Goal: Transaction & Acquisition: Purchase product/service

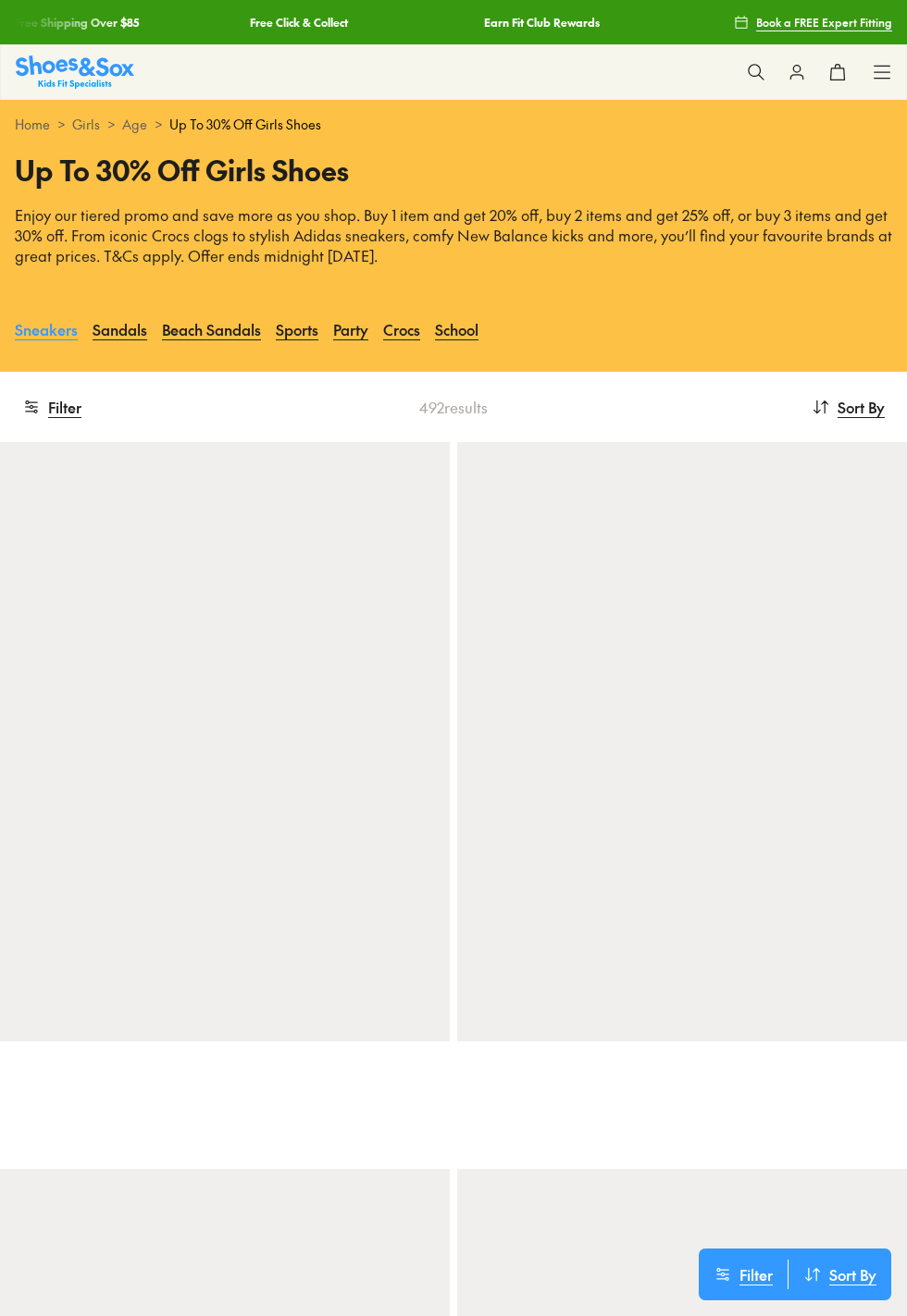
click at [44, 350] on link "Sneakers" at bounding box center [46, 329] width 63 height 41
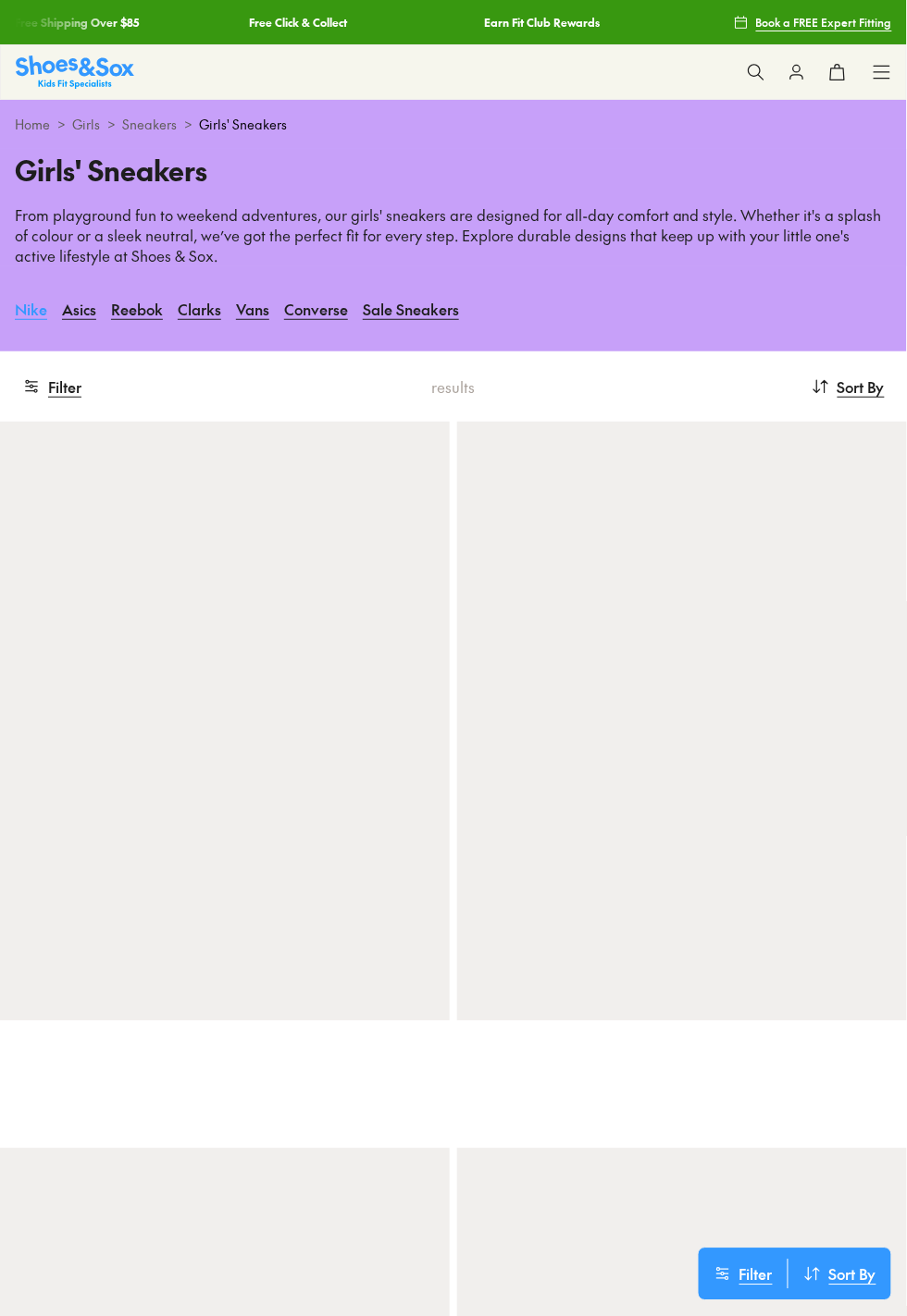
click at [17, 323] on link "Nike" at bounding box center [31, 309] width 33 height 41
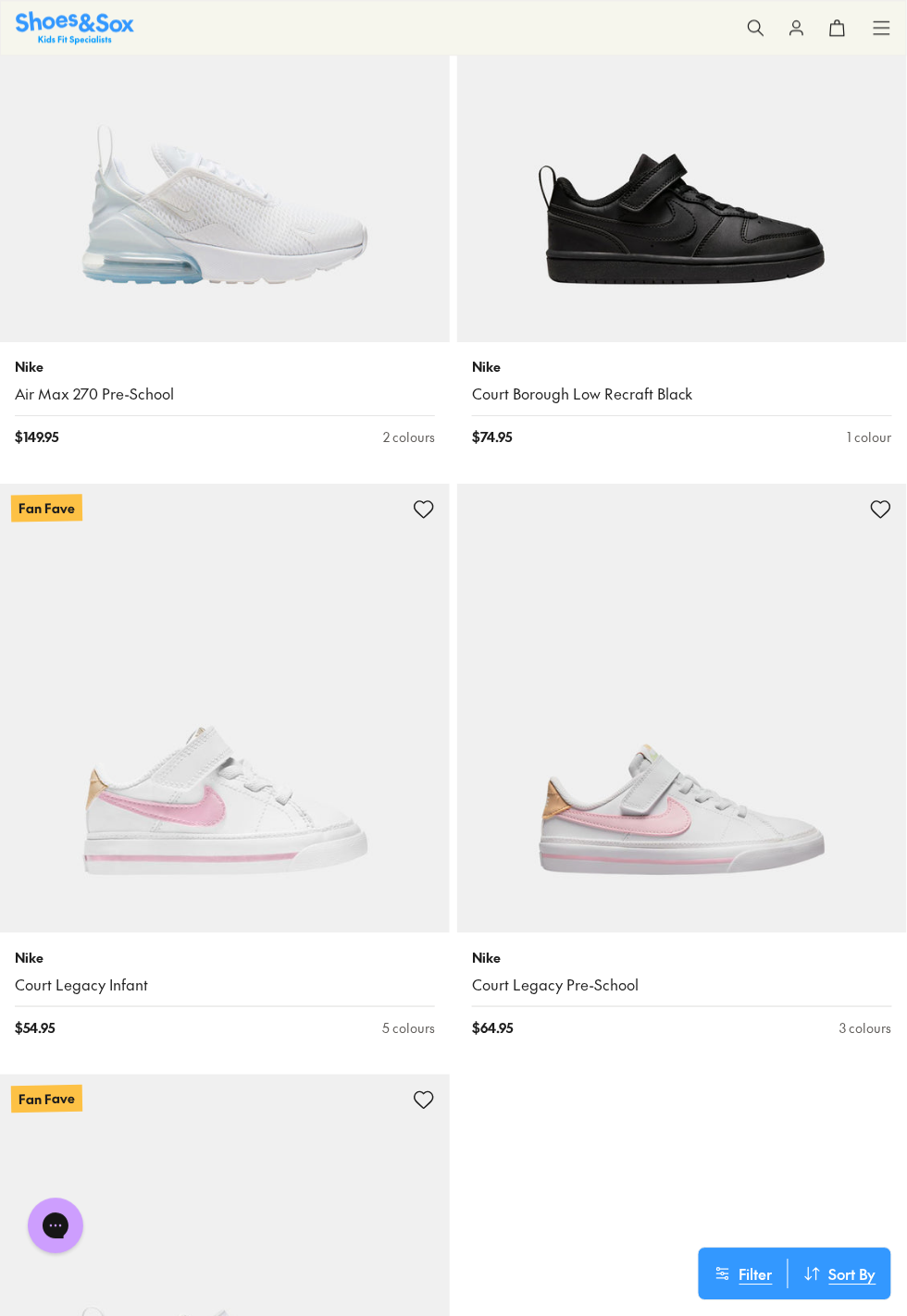
scroll to position [9359, 0]
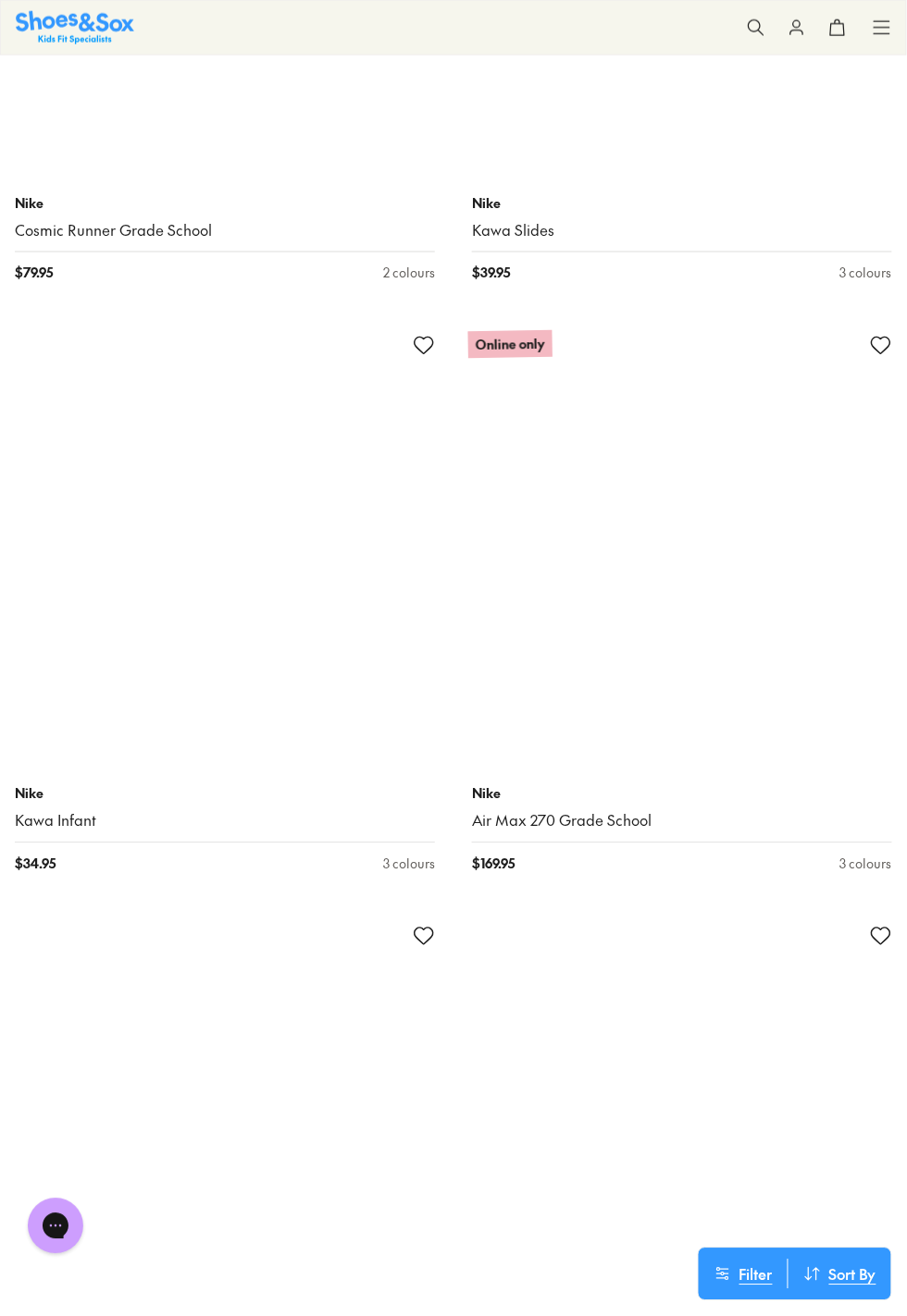
scroll to position [14034, 0]
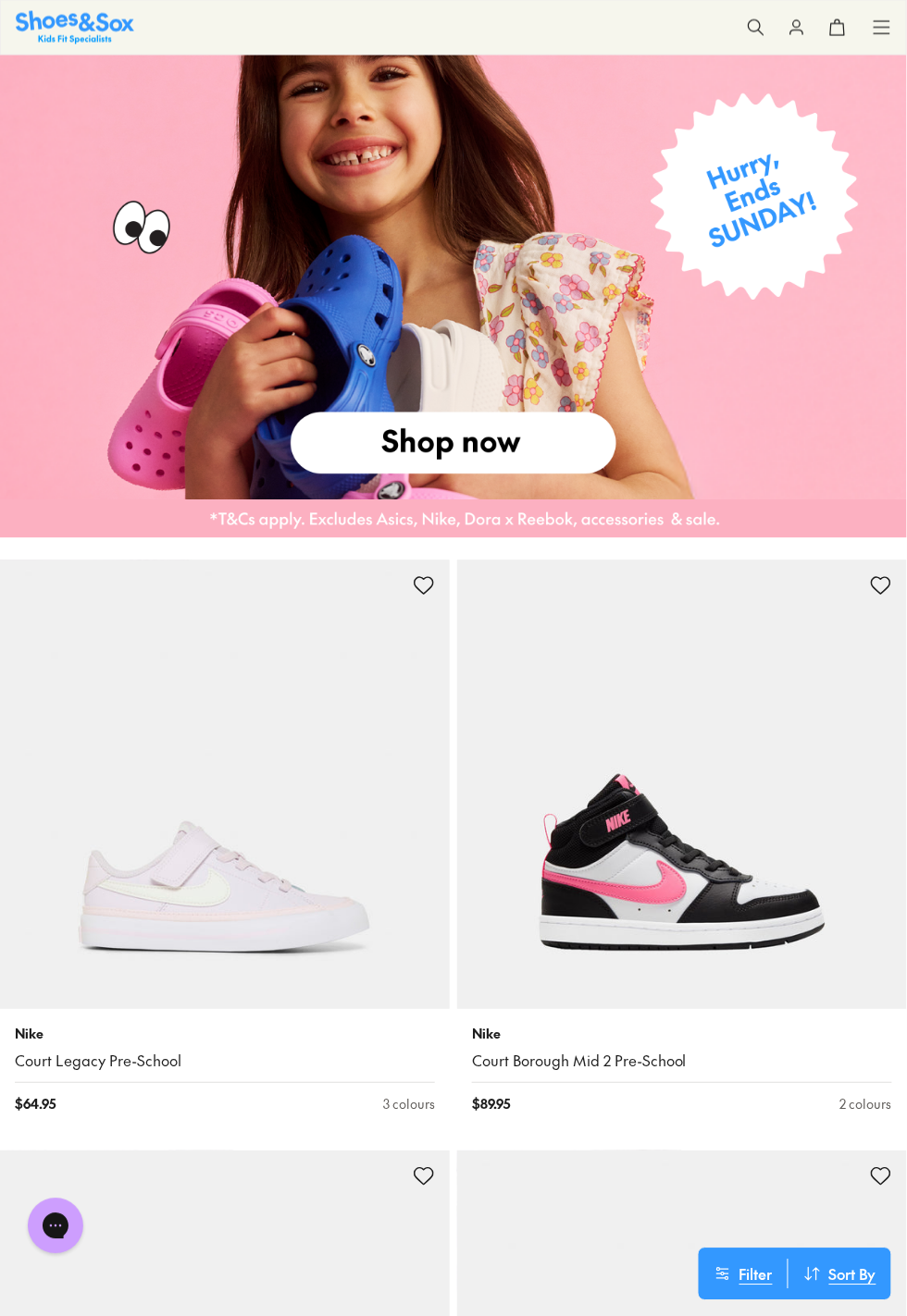
scroll to position [1979, 0]
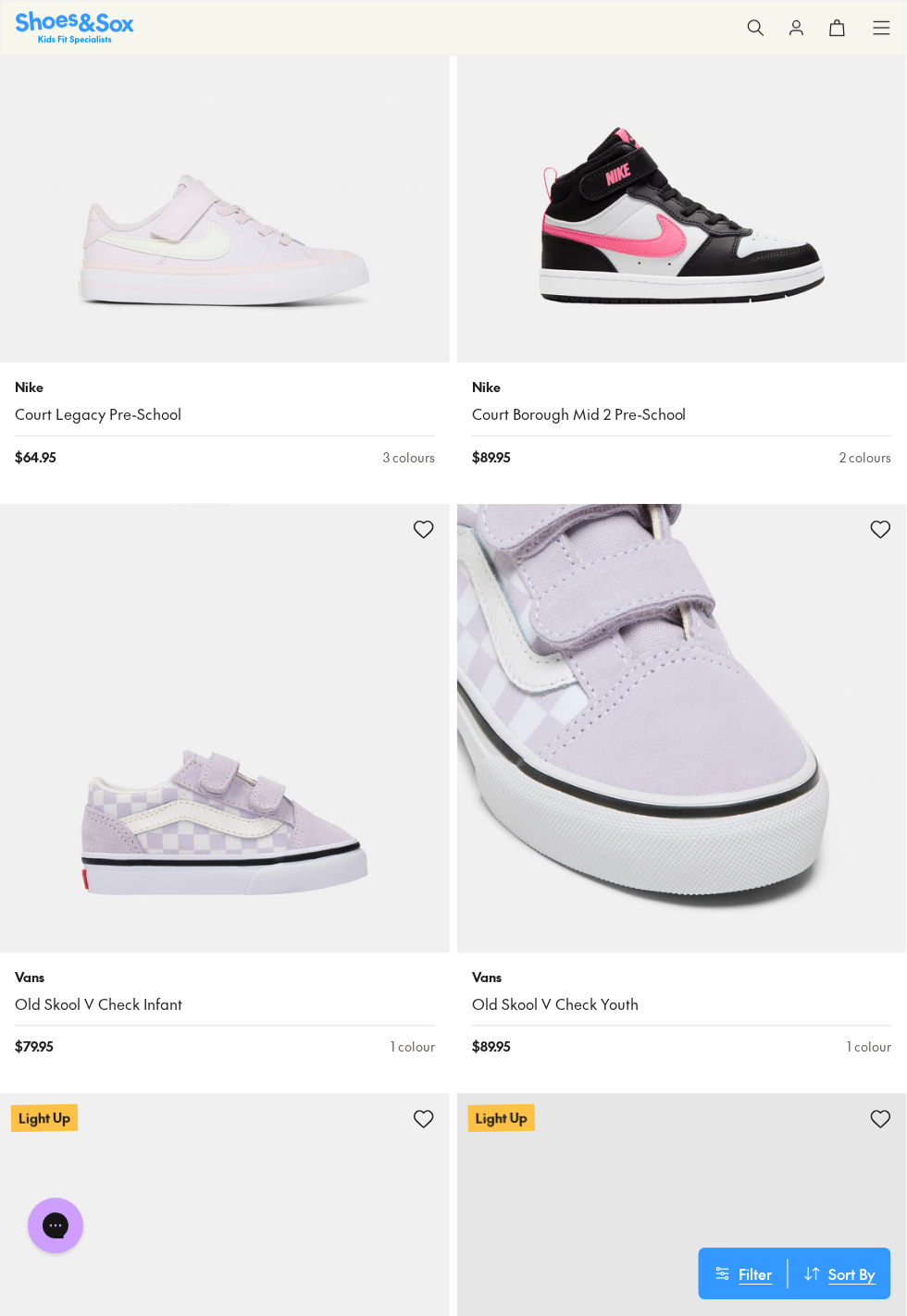
click at [864, 1073] on div "Vans Old Skool V Check Youth $ 89.95 1 colour" at bounding box center [682, 1013] width 450 height 120
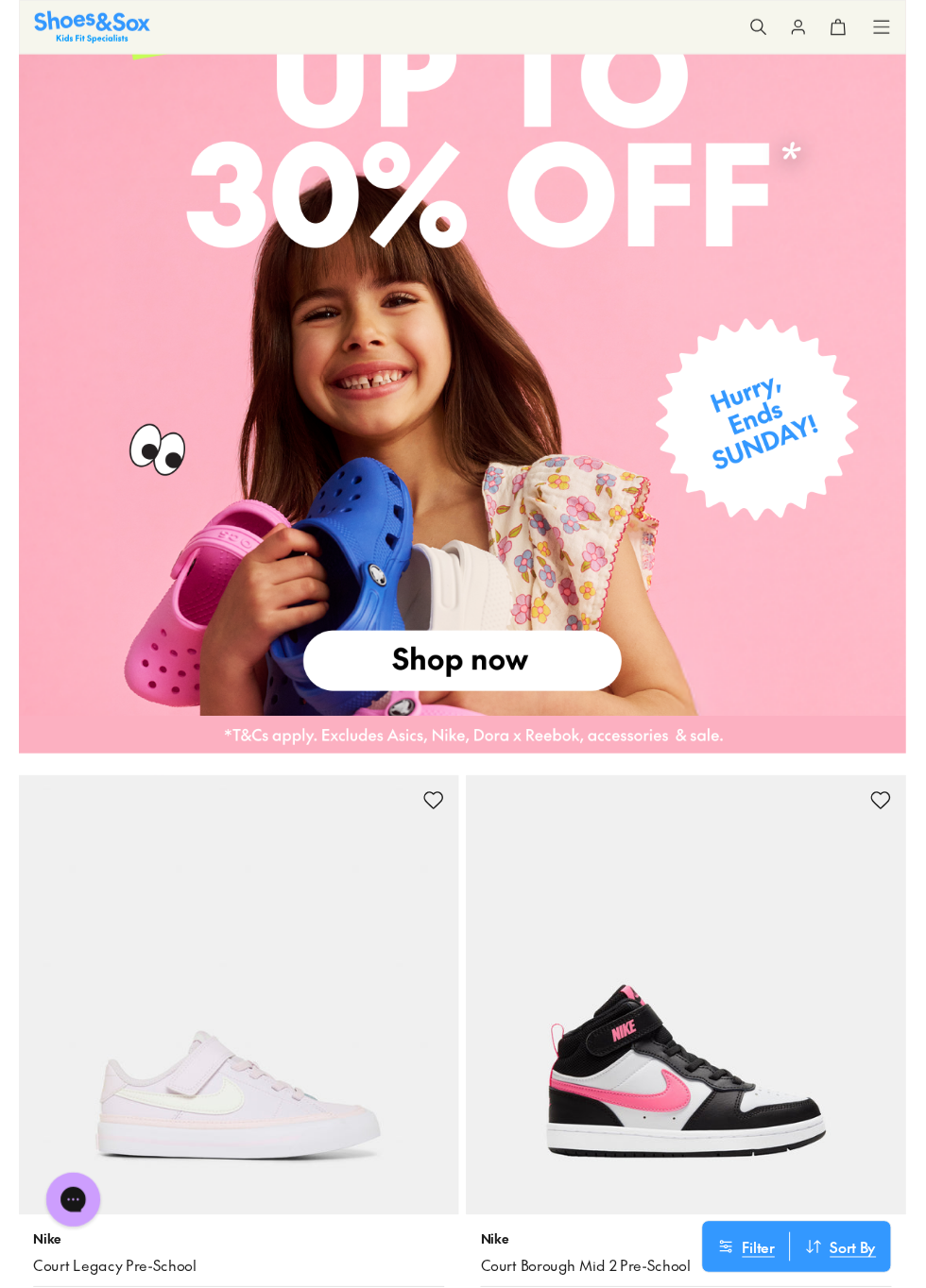
scroll to position [1771, 0]
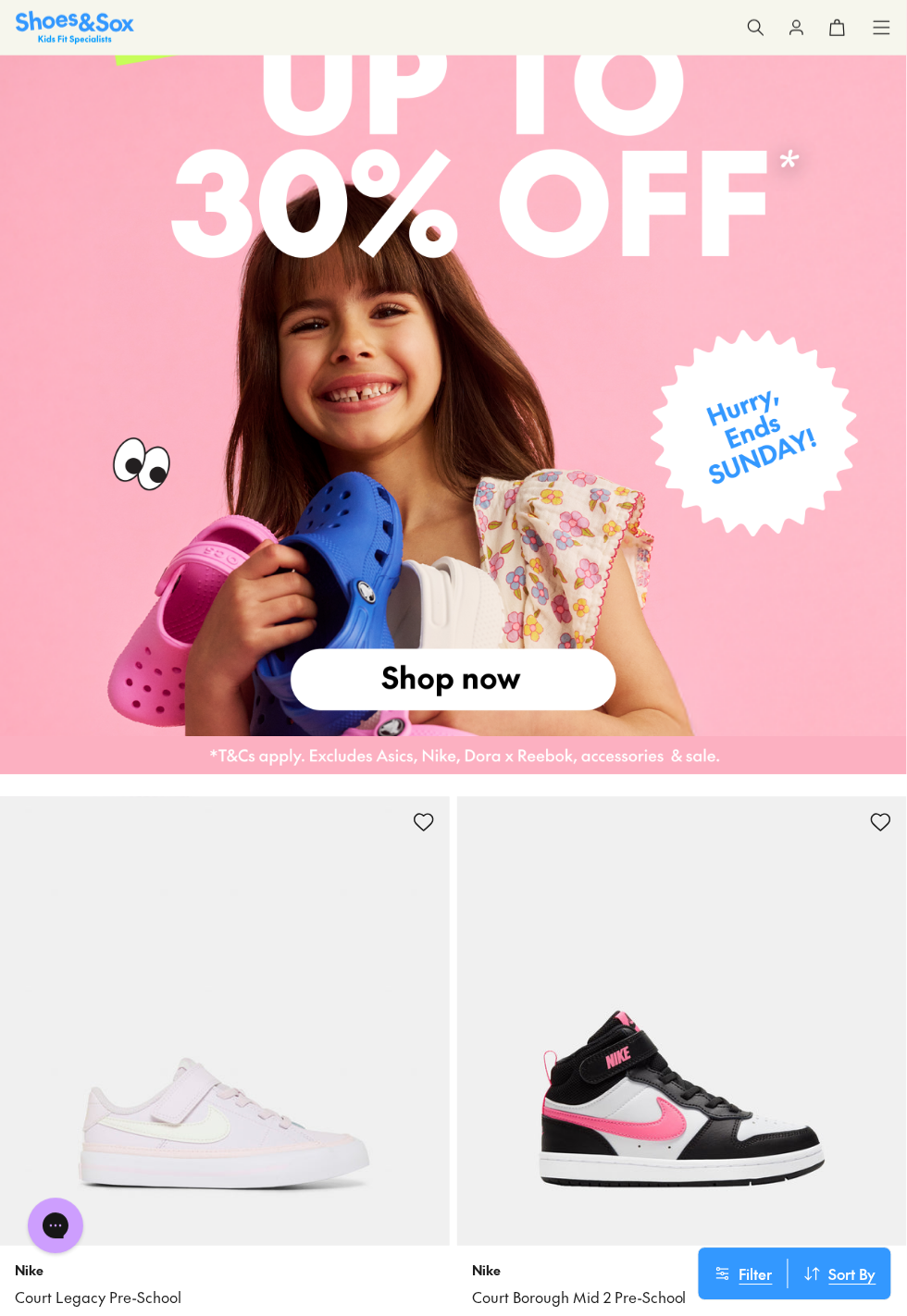
click at [757, 8] on button at bounding box center [756, 28] width 41 height 41
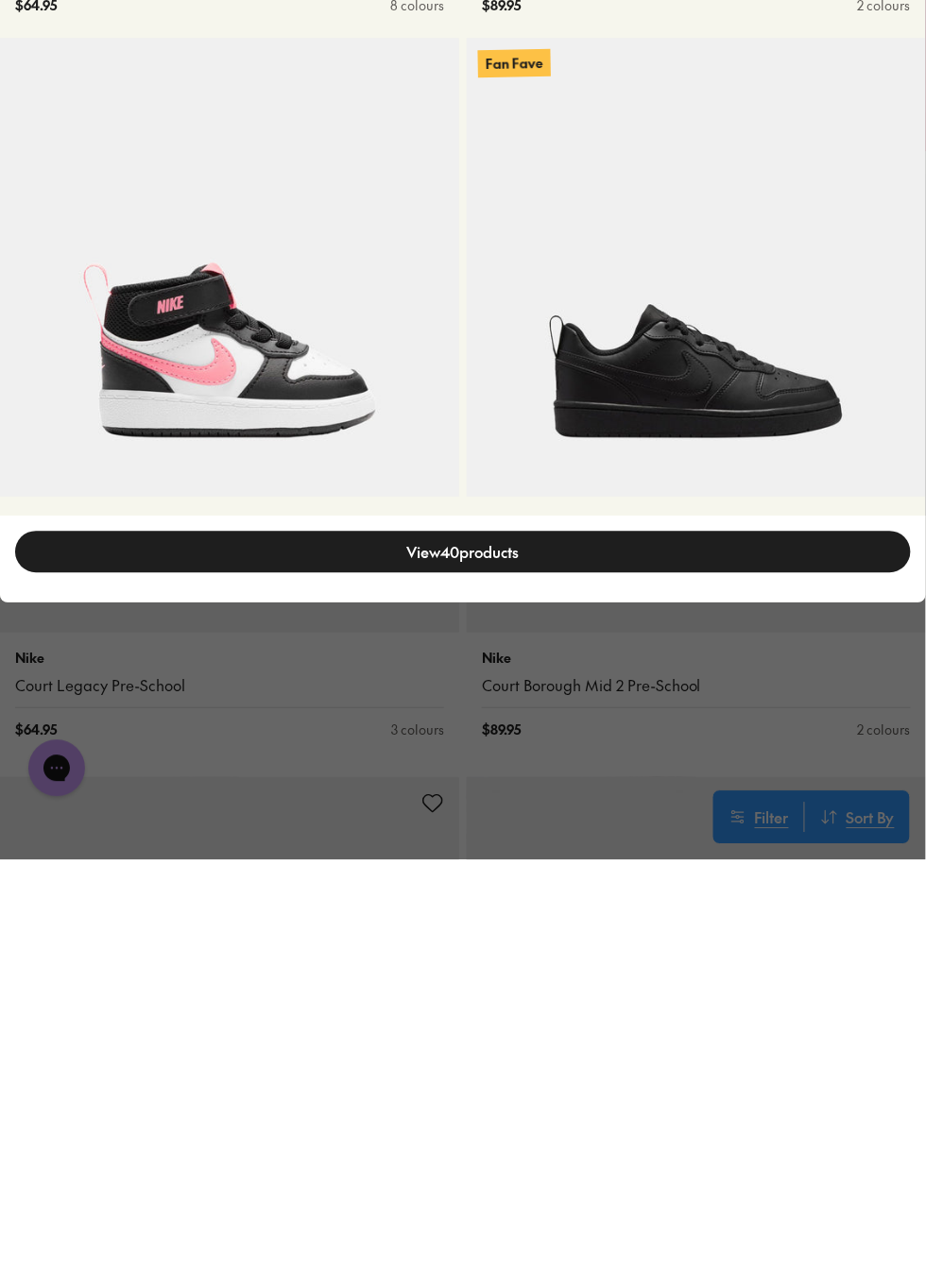
scroll to position [710, 0]
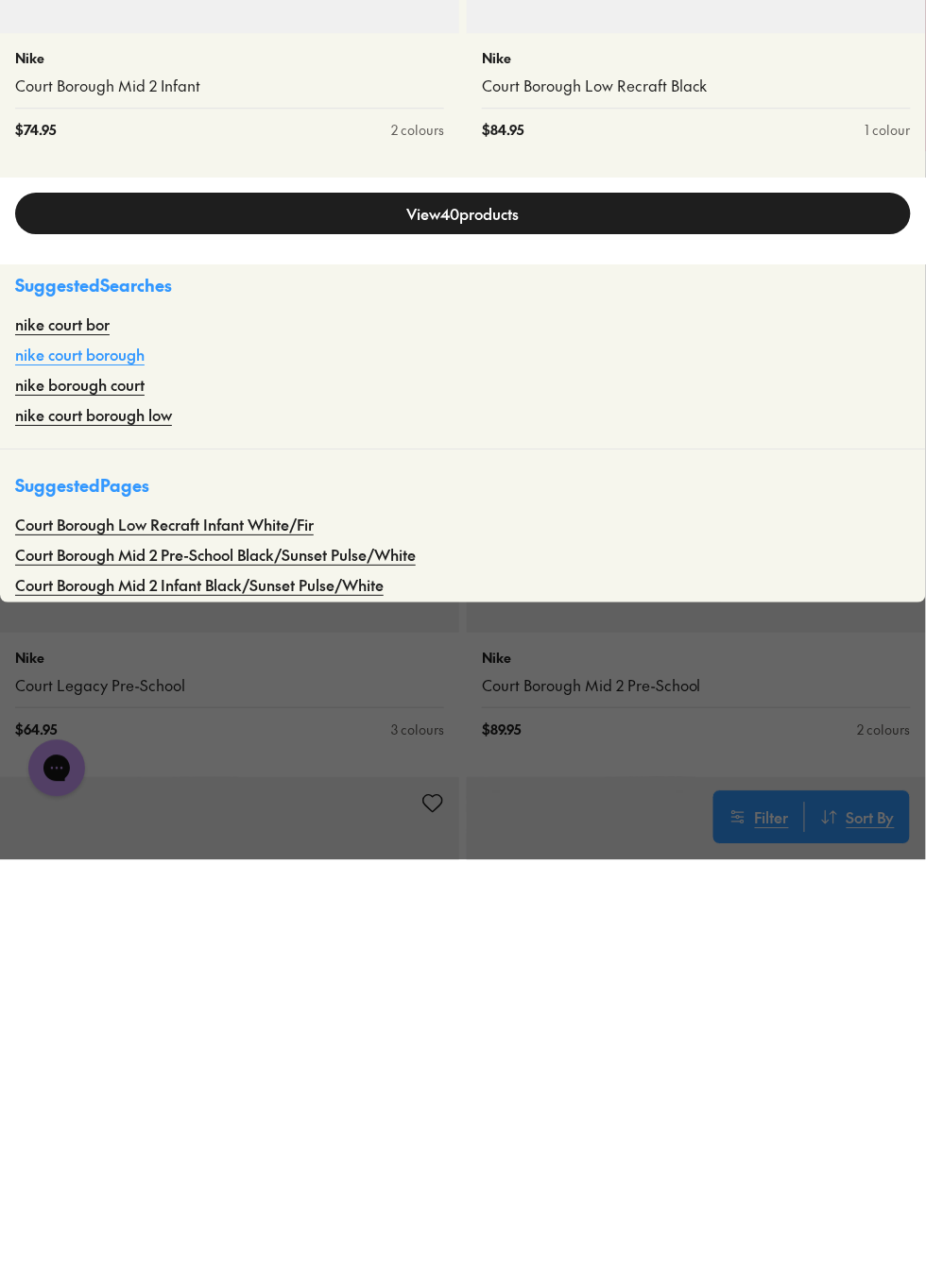
type input "**********"
click at [145, 794] on link "nike court borough" at bounding box center [79, 782] width 129 height 22
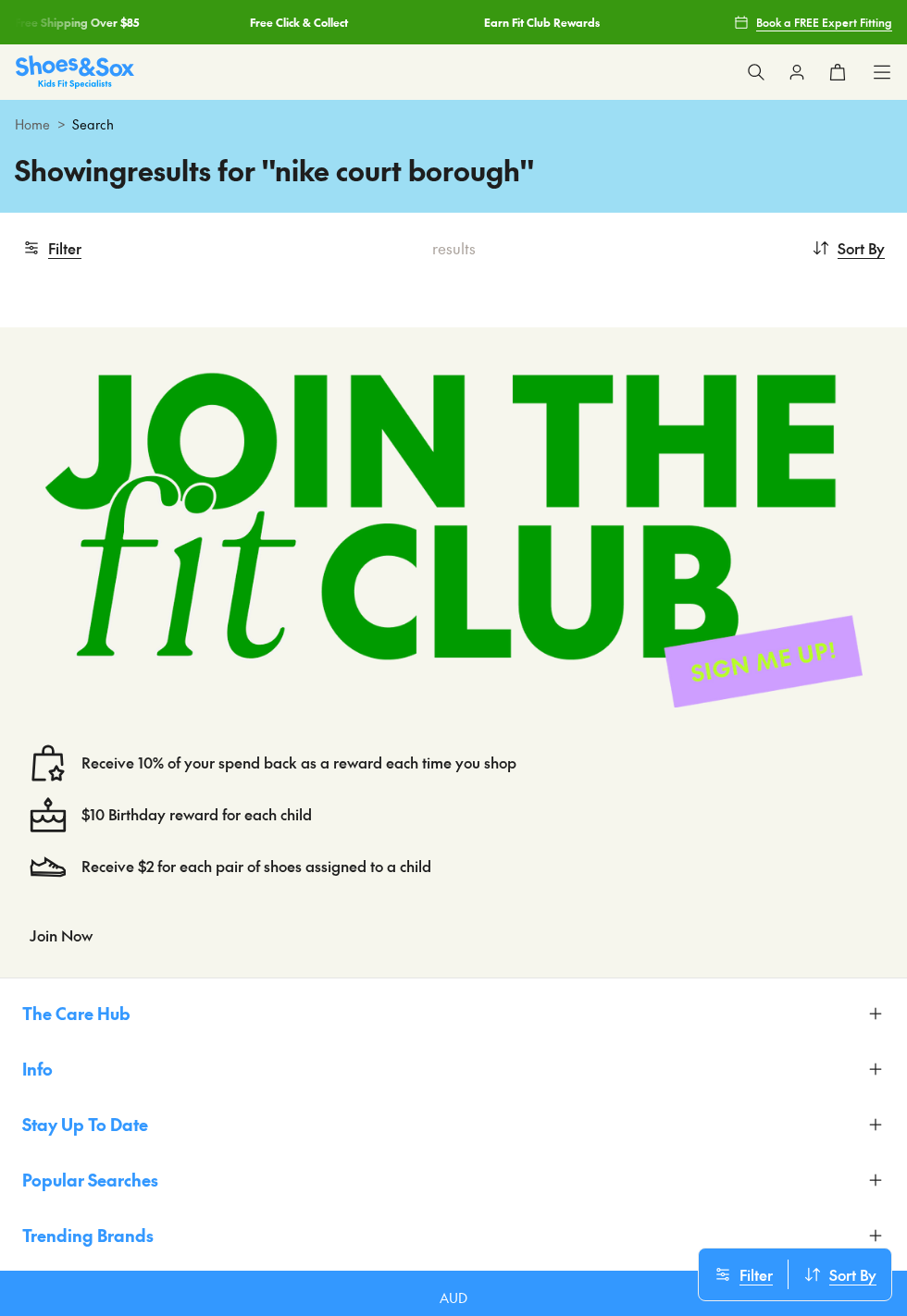
click at [740, 77] on button at bounding box center [756, 72] width 41 height 41
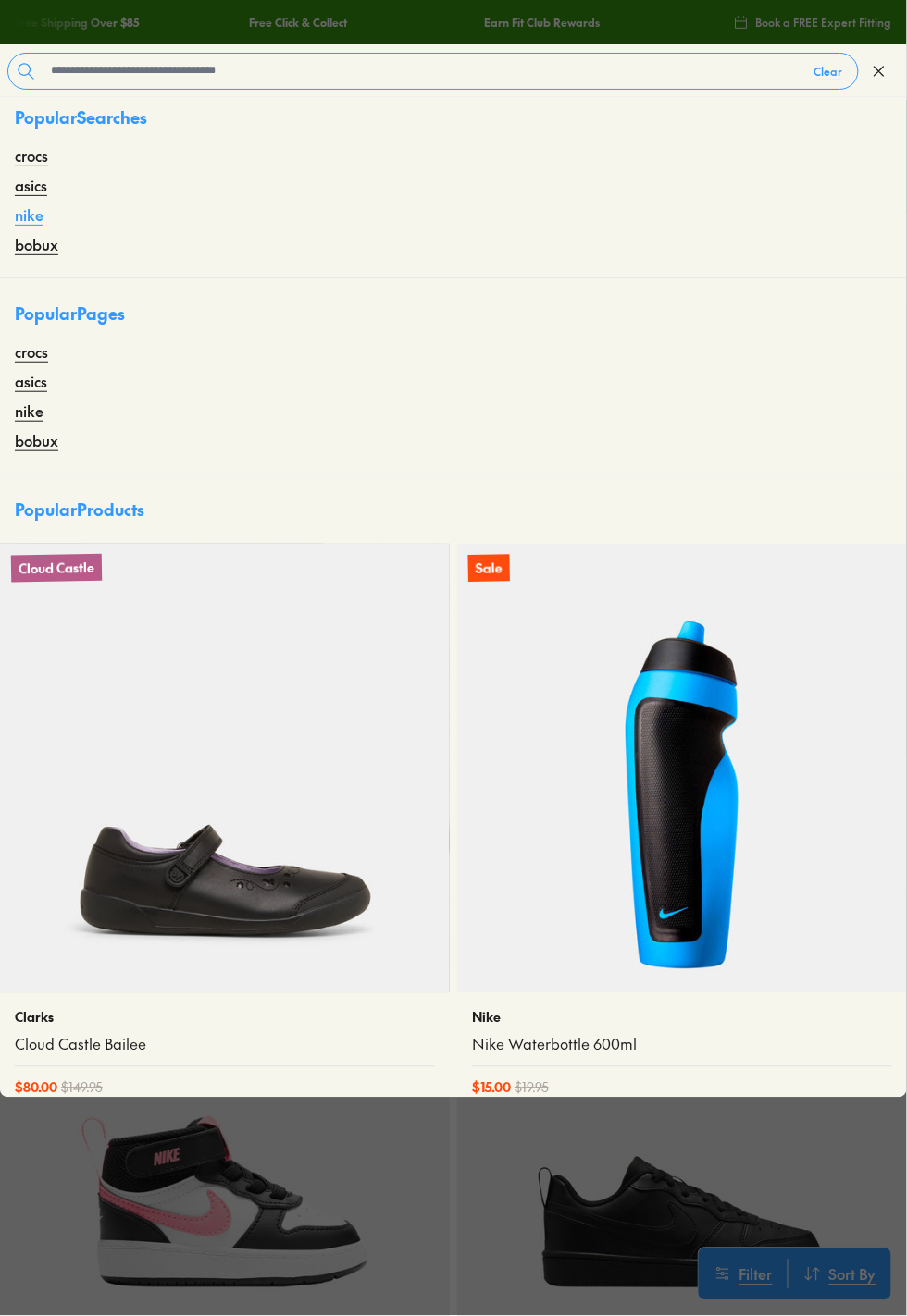
click at [43, 226] on link "nike" at bounding box center [29, 214] width 29 height 22
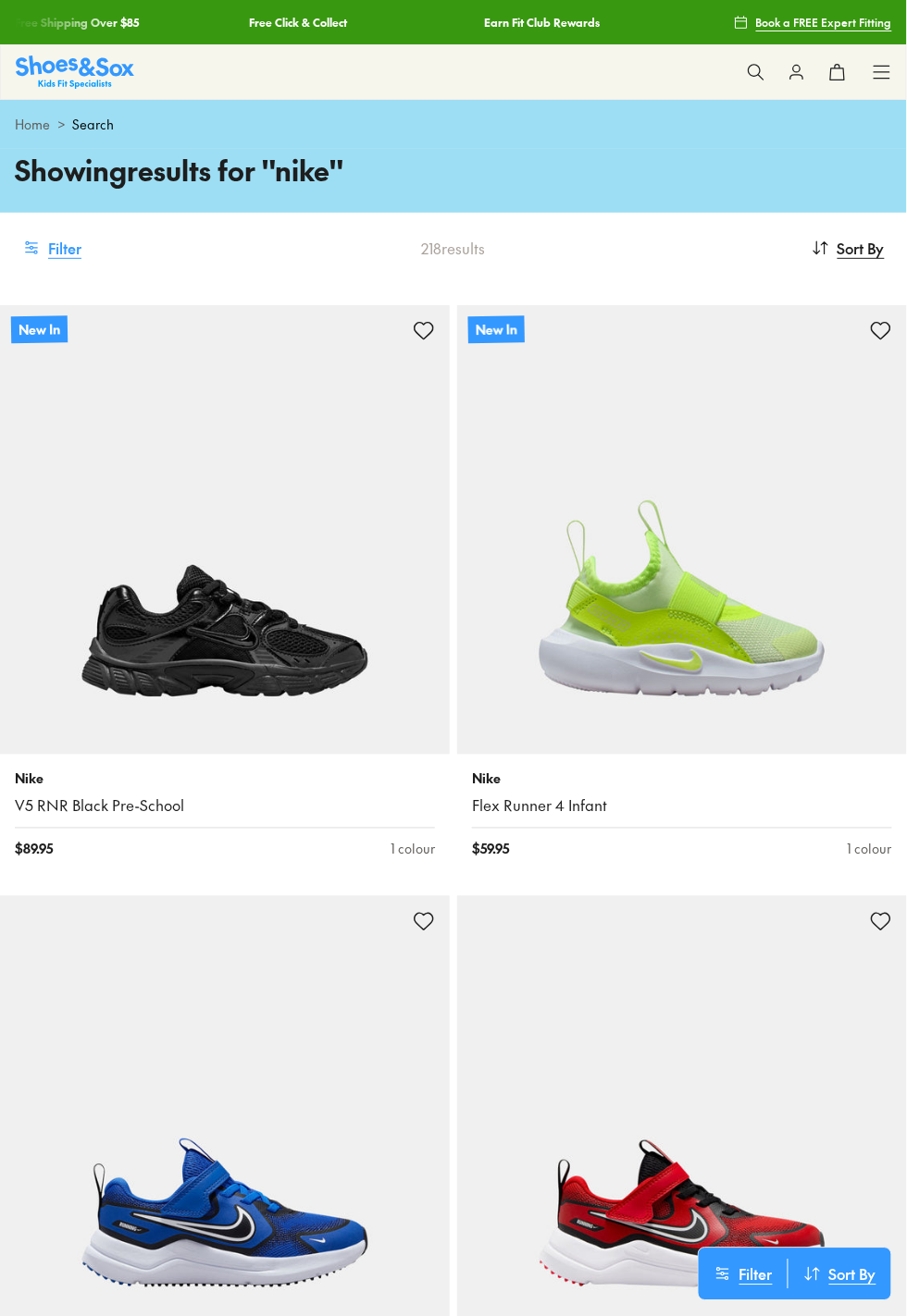
click at [81, 261] on button "Filter" at bounding box center [52, 248] width 59 height 41
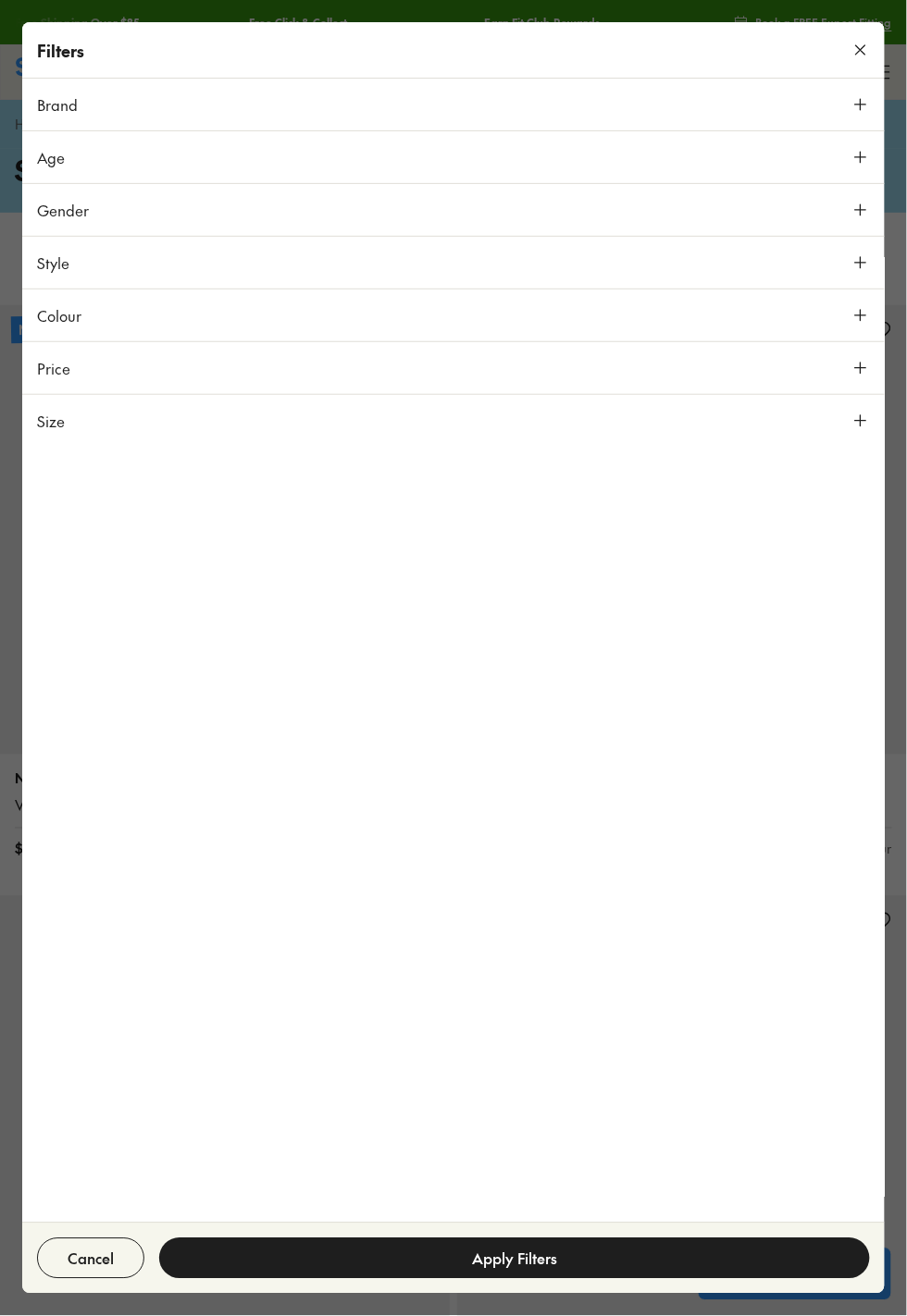
click at [848, 221] on button "Gender" at bounding box center [453, 209] width 862 height 52
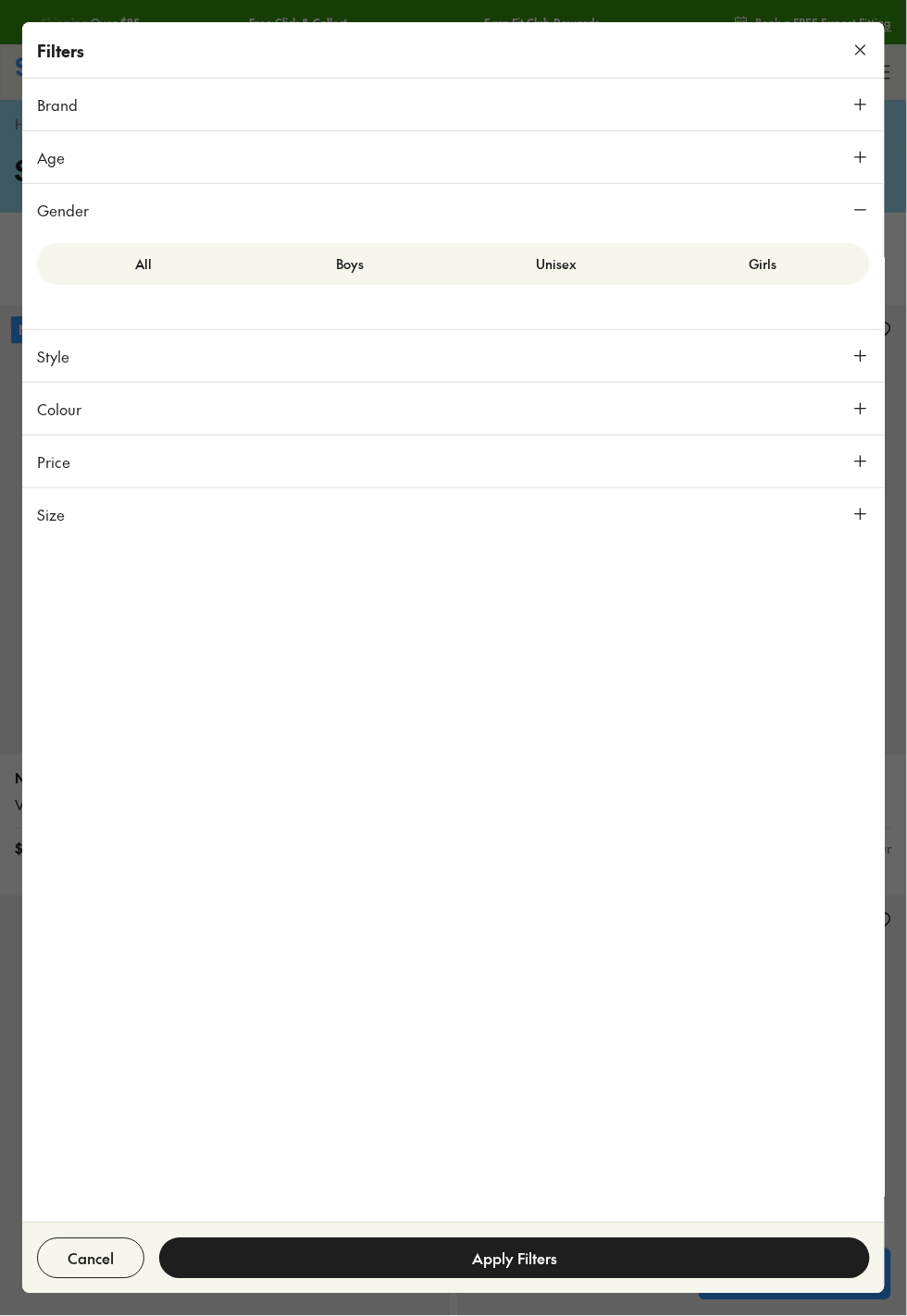
click at [760, 265] on label "Girls" at bounding box center [763, 264] width 207 height 34
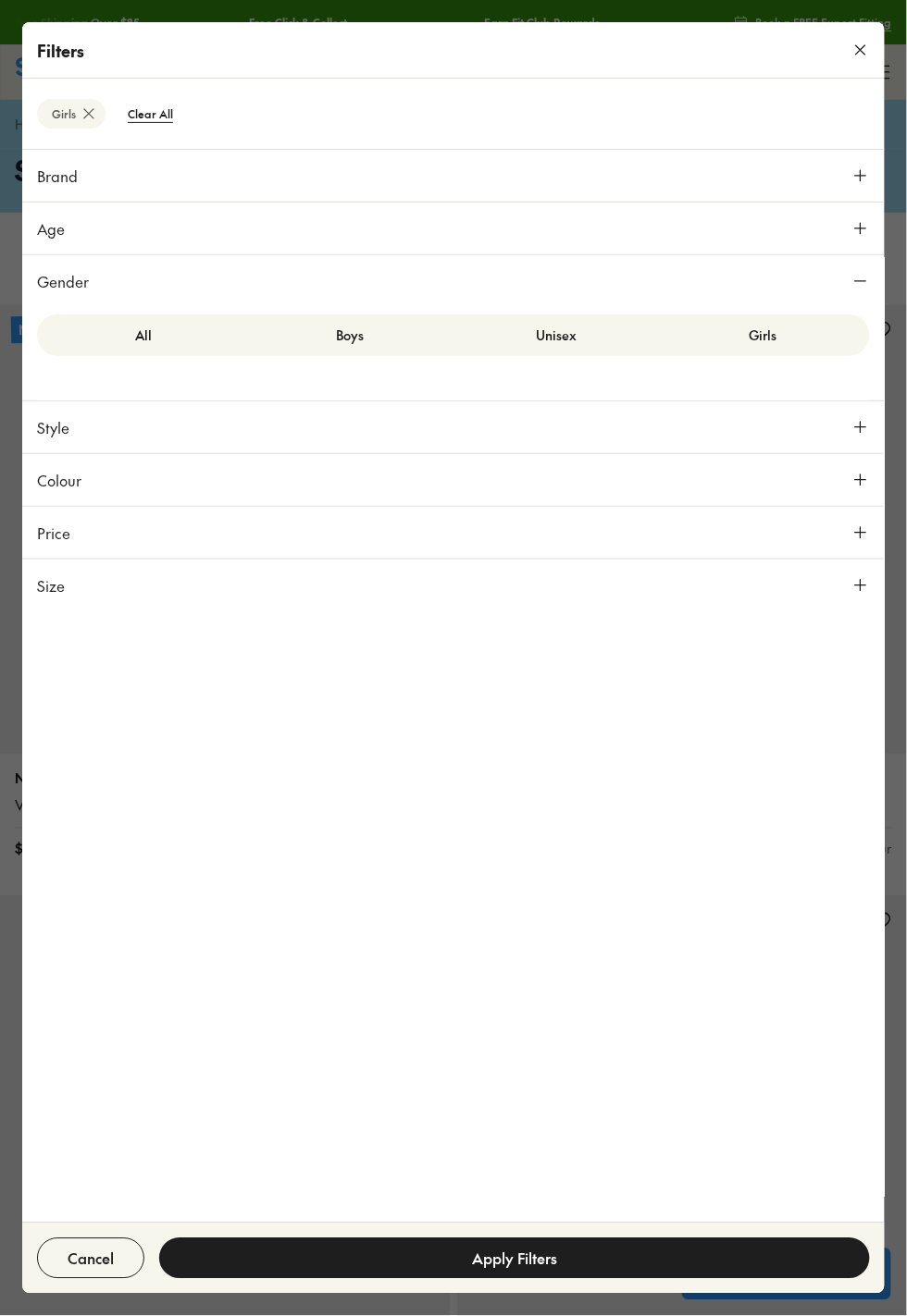
scroll to position [202, 0]
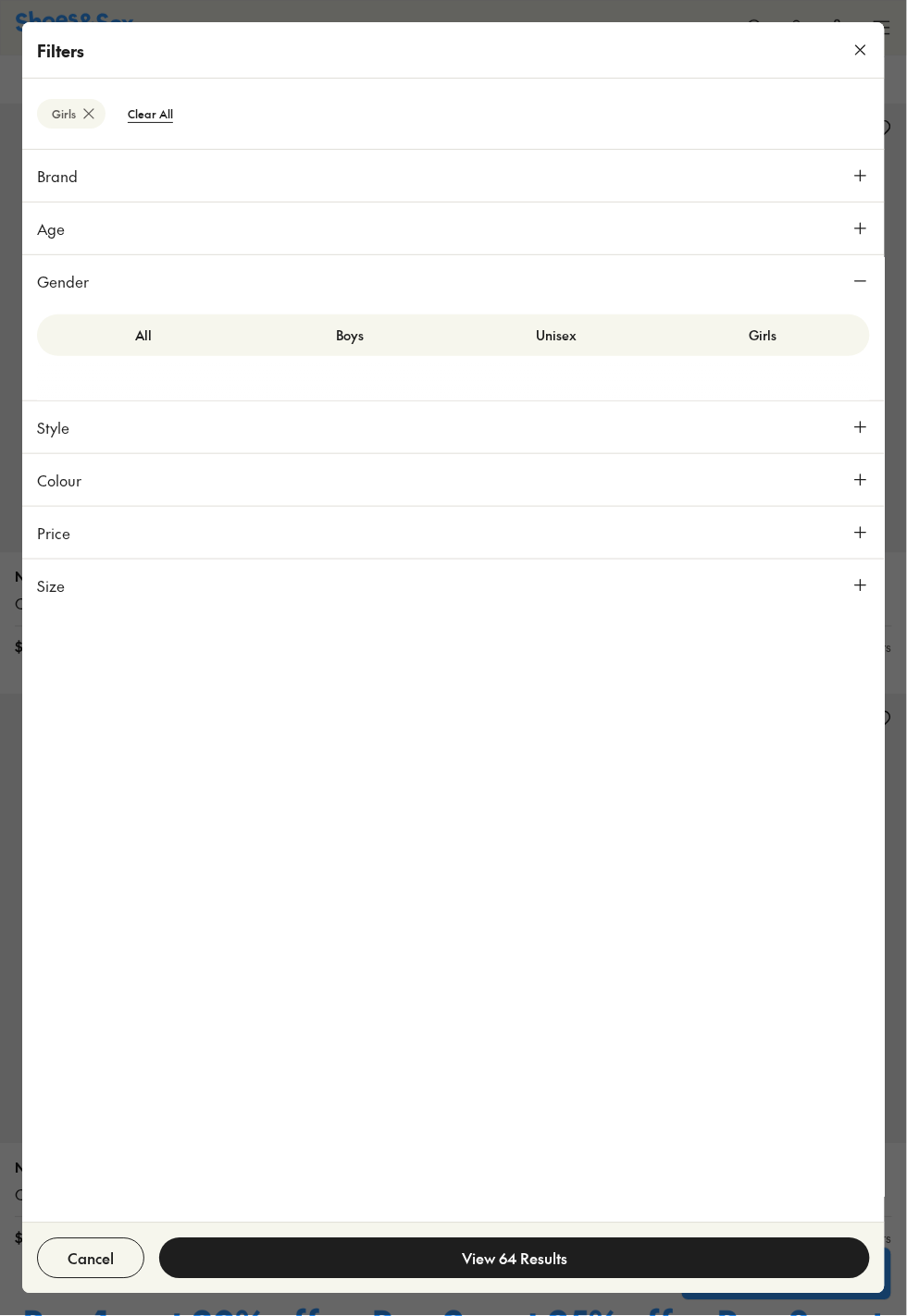
click at [852, 433] on icon at bounding box center [860, 427] width 18 height 18
click at [838, 742] on button "Size" at bounding box center [453, 726] width 862 height 52
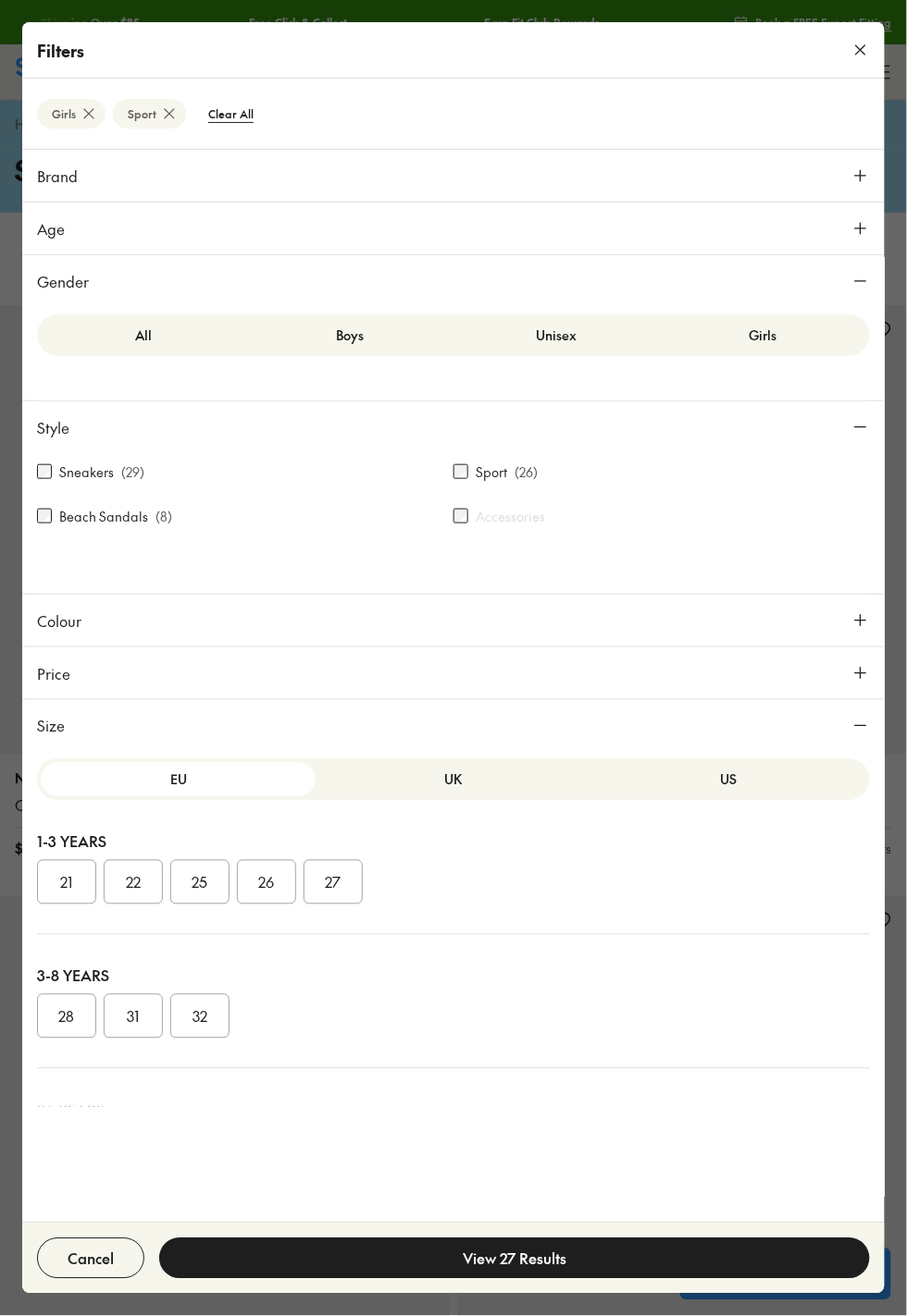
click at [709, 785] on button "US" at bounding box center [728, 780] width 275 height 34
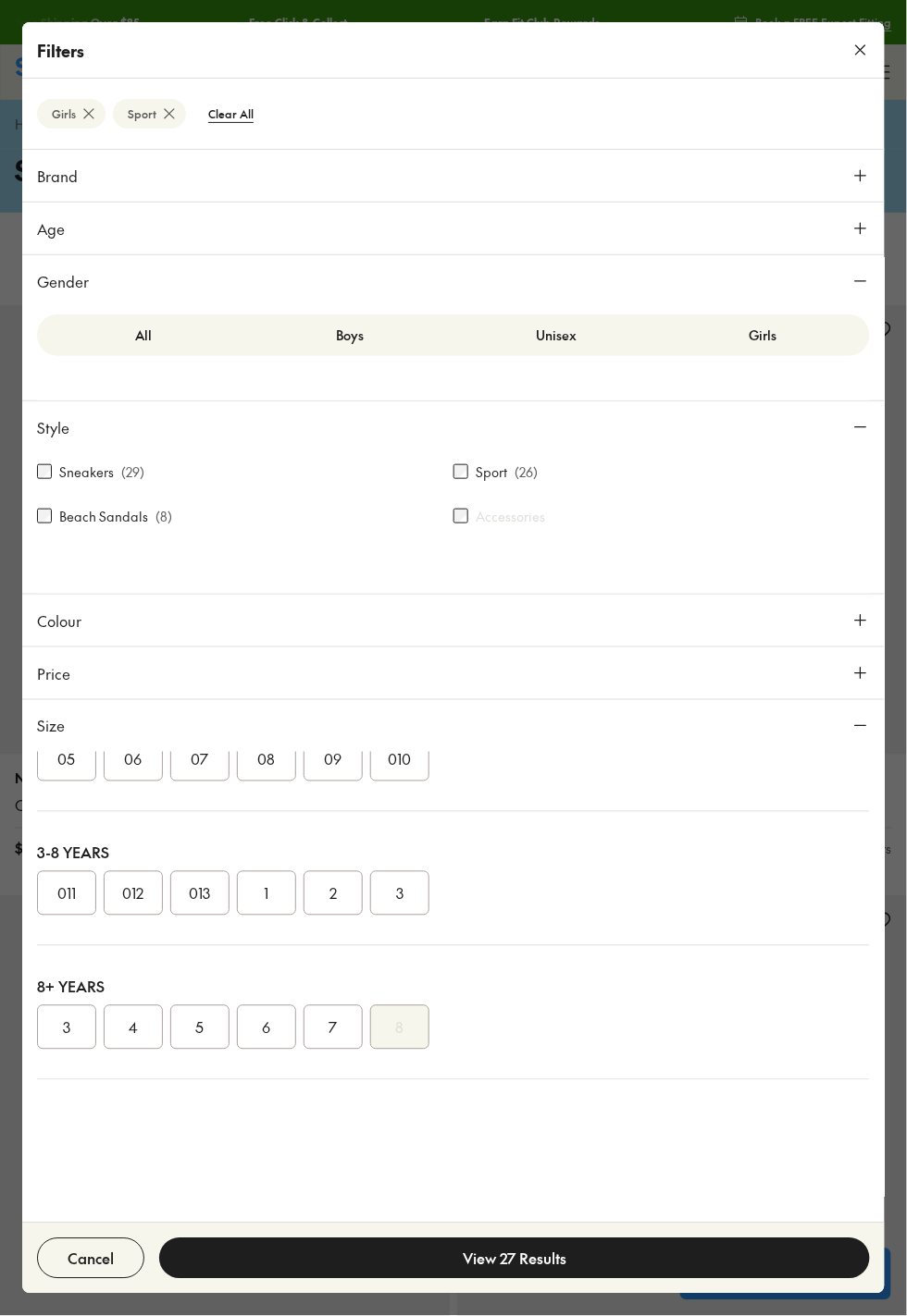
scroll to position [257, 0]
click at [67, 1048] on button "3" at bounding box center [67, 1027] width 59 height 44
click at [549, 1251] on button "View 7 Results" at bounding box center [514, 1259] width 711 height 41
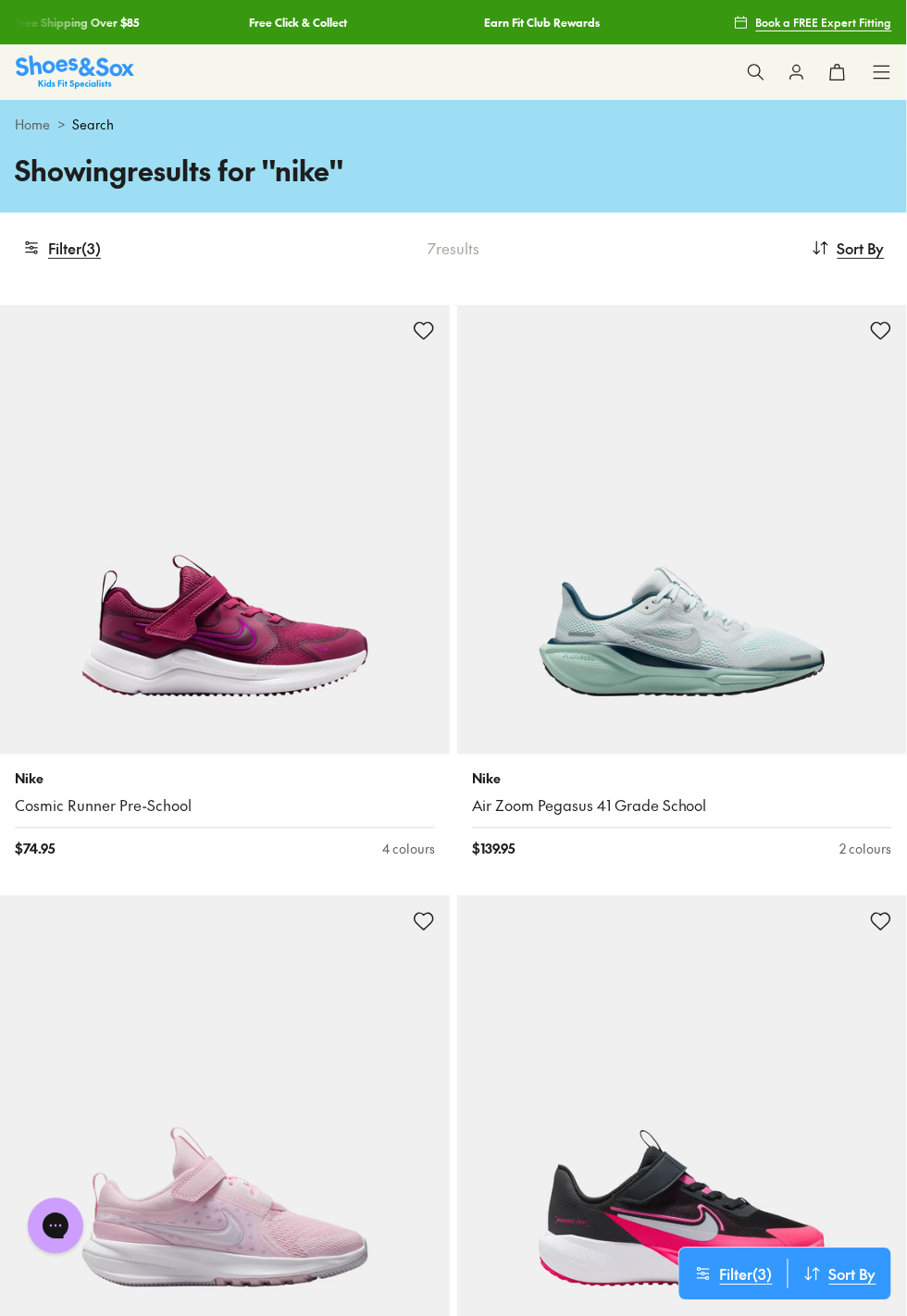
click at [746, 65] on icon at bounding box center [755, 72] width 18 height 18
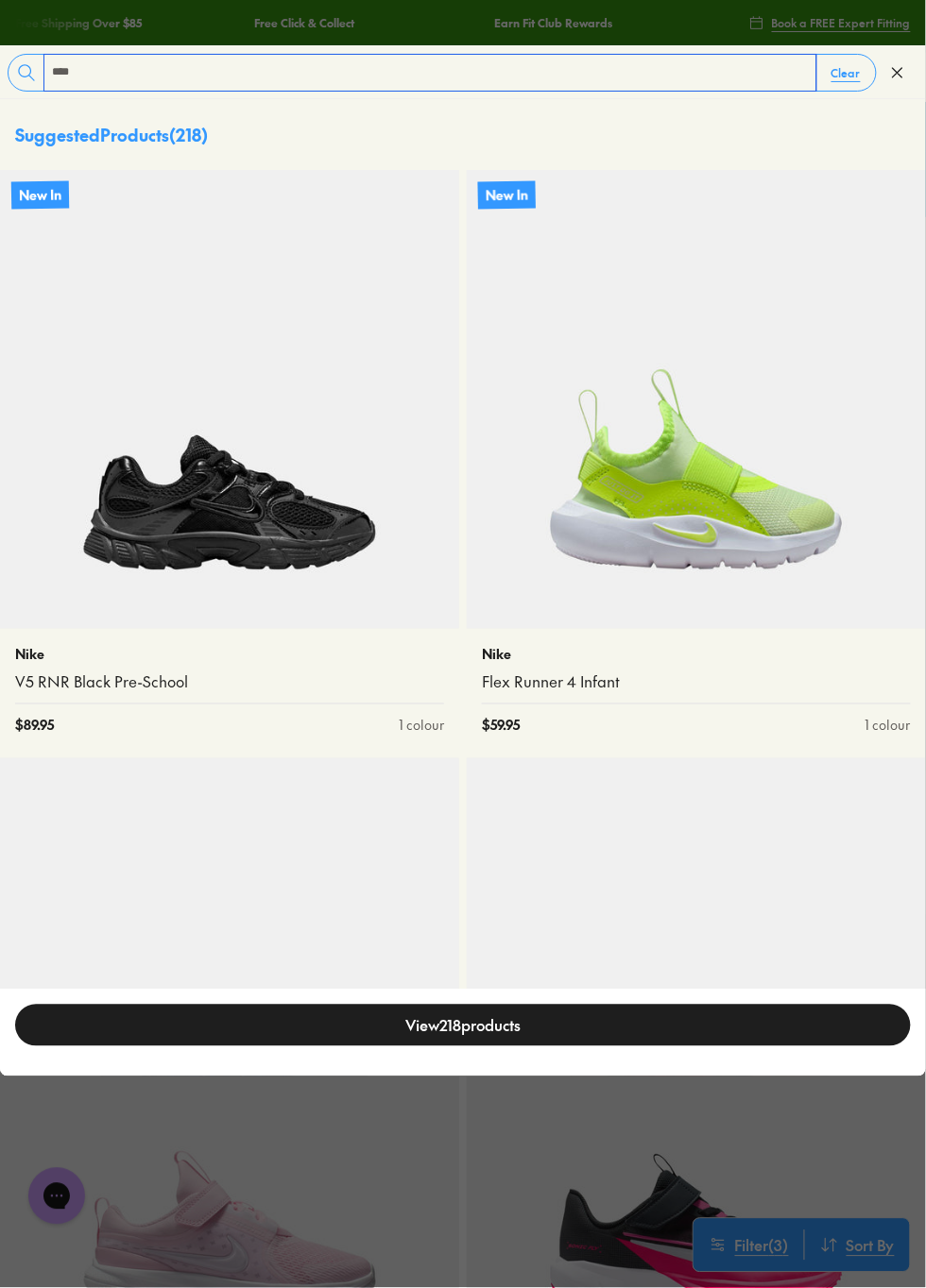
click at [162, 66] on input "****" at bounding box center [430, 72] width 772 height 36
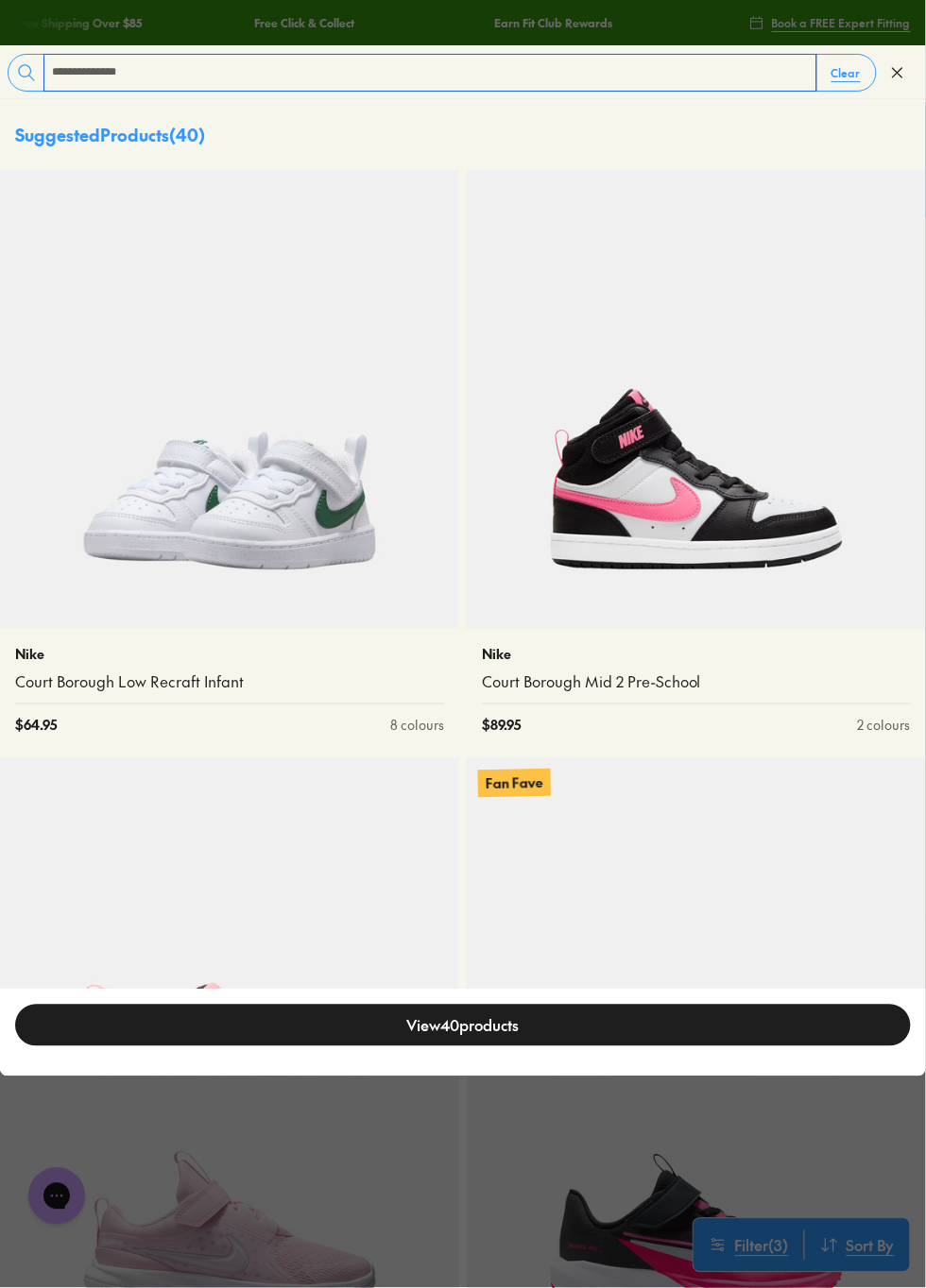
type input "**********"
click at [312, 451] on img at bounding box center [230, 399] width 459 height 459
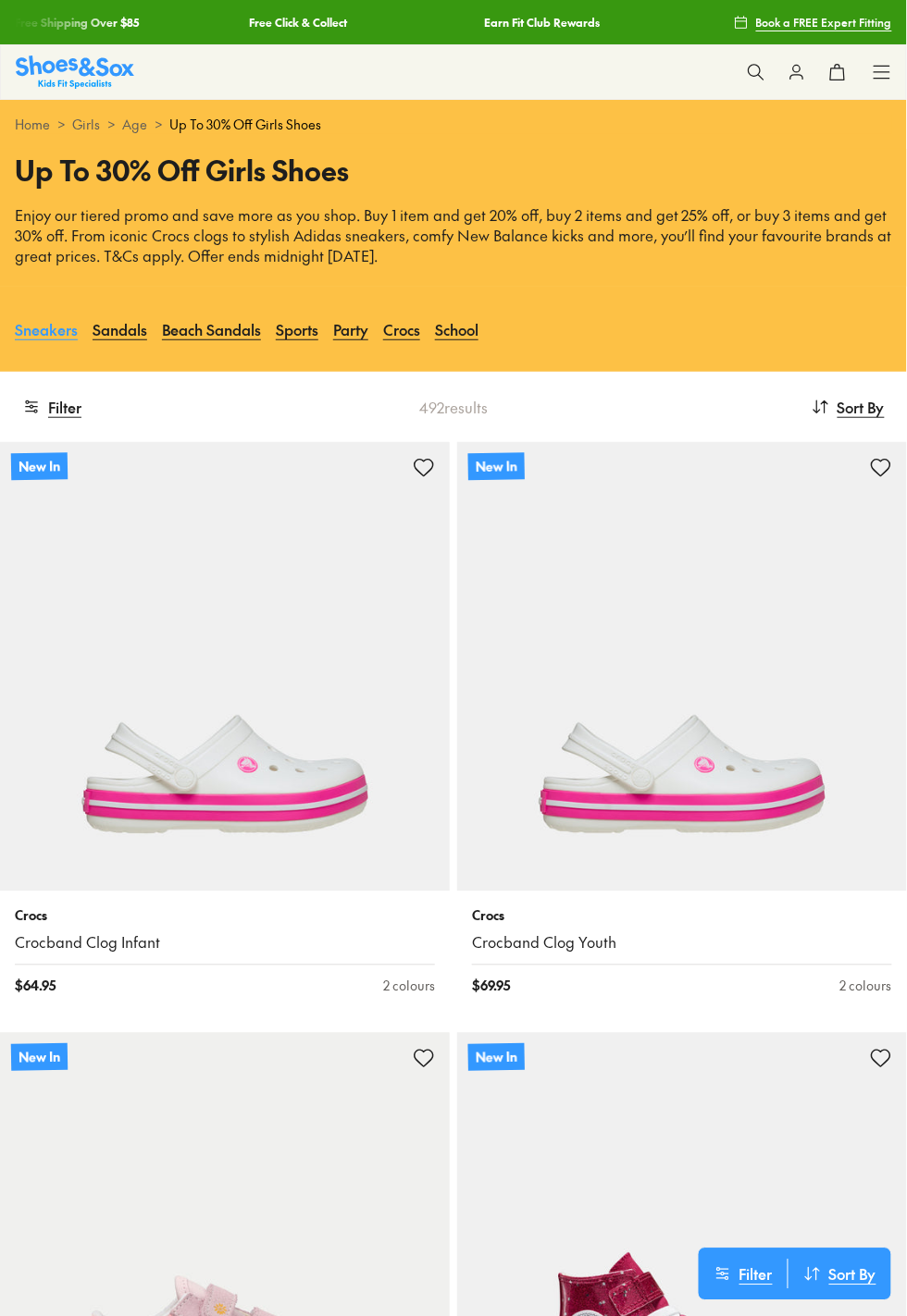
click at [54, 350] on link "Sneakers" at bounding box center [46, 329] width 63 height 41
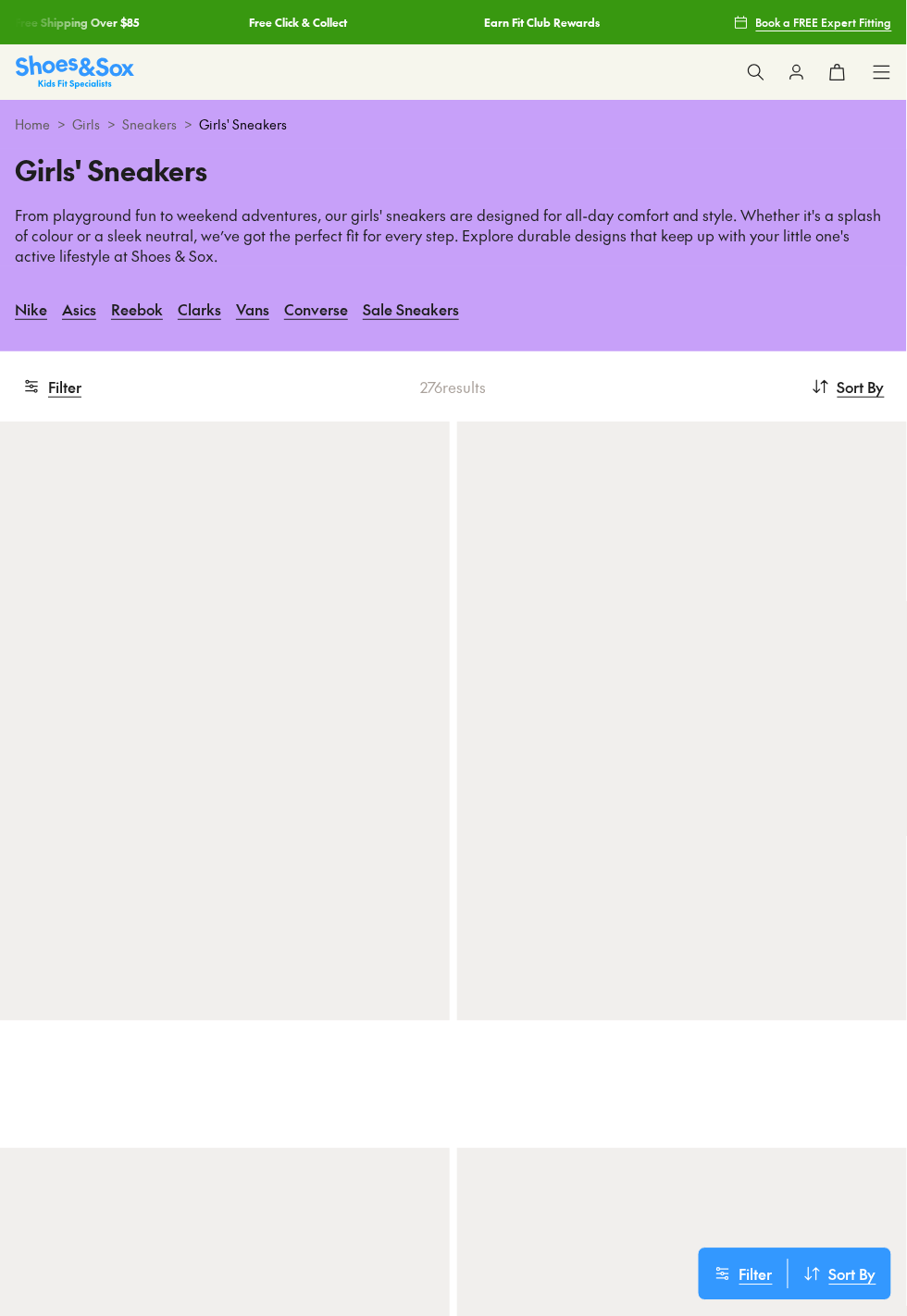
click at [757, 84] on button at bounding box center [756, 72] width 41 height 41
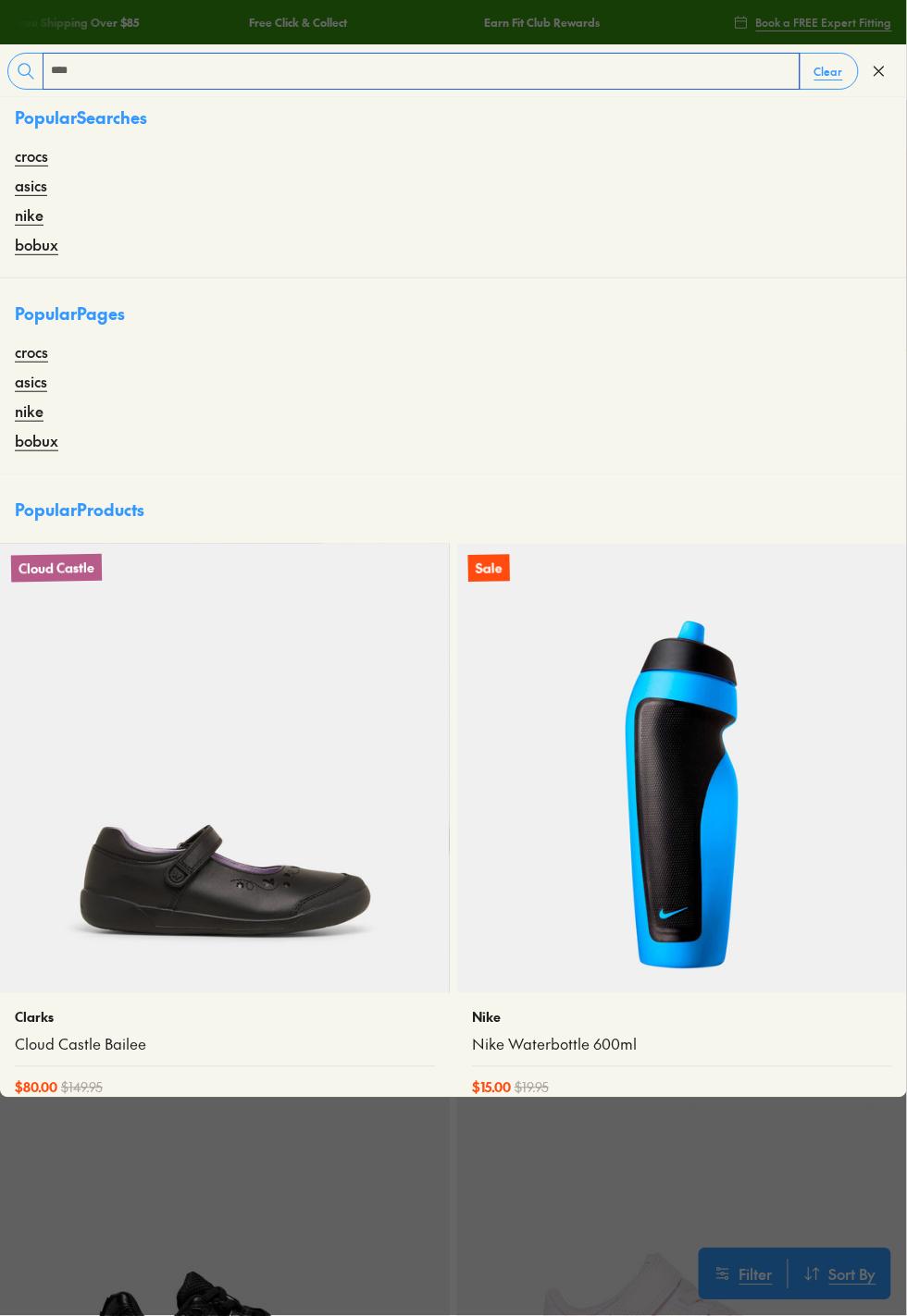
type input "****"
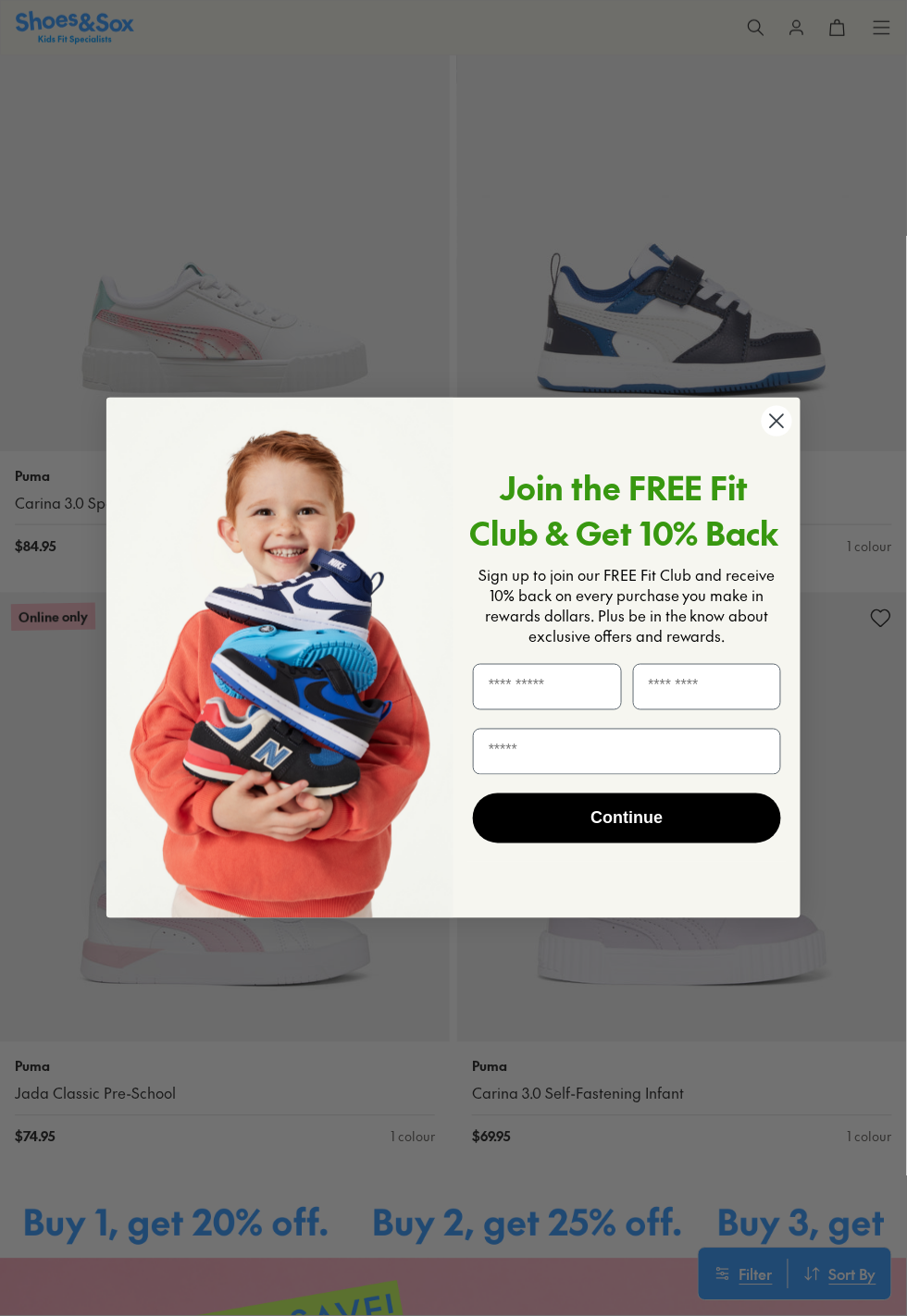
scroll to position [315, 0]
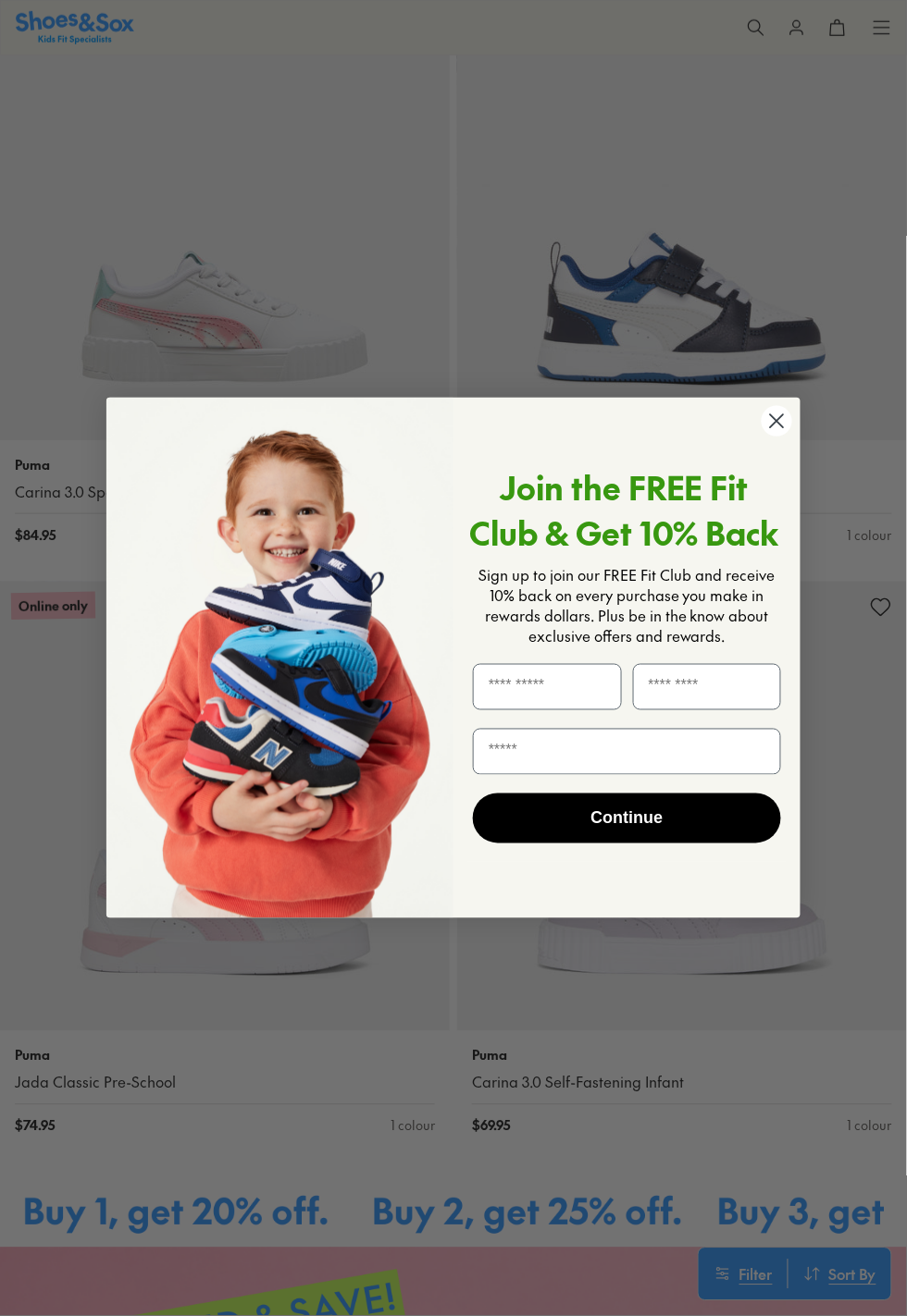
click at [790, 436] on circle "Close dialog" at bounding box center [777, 422] width 31 height 31
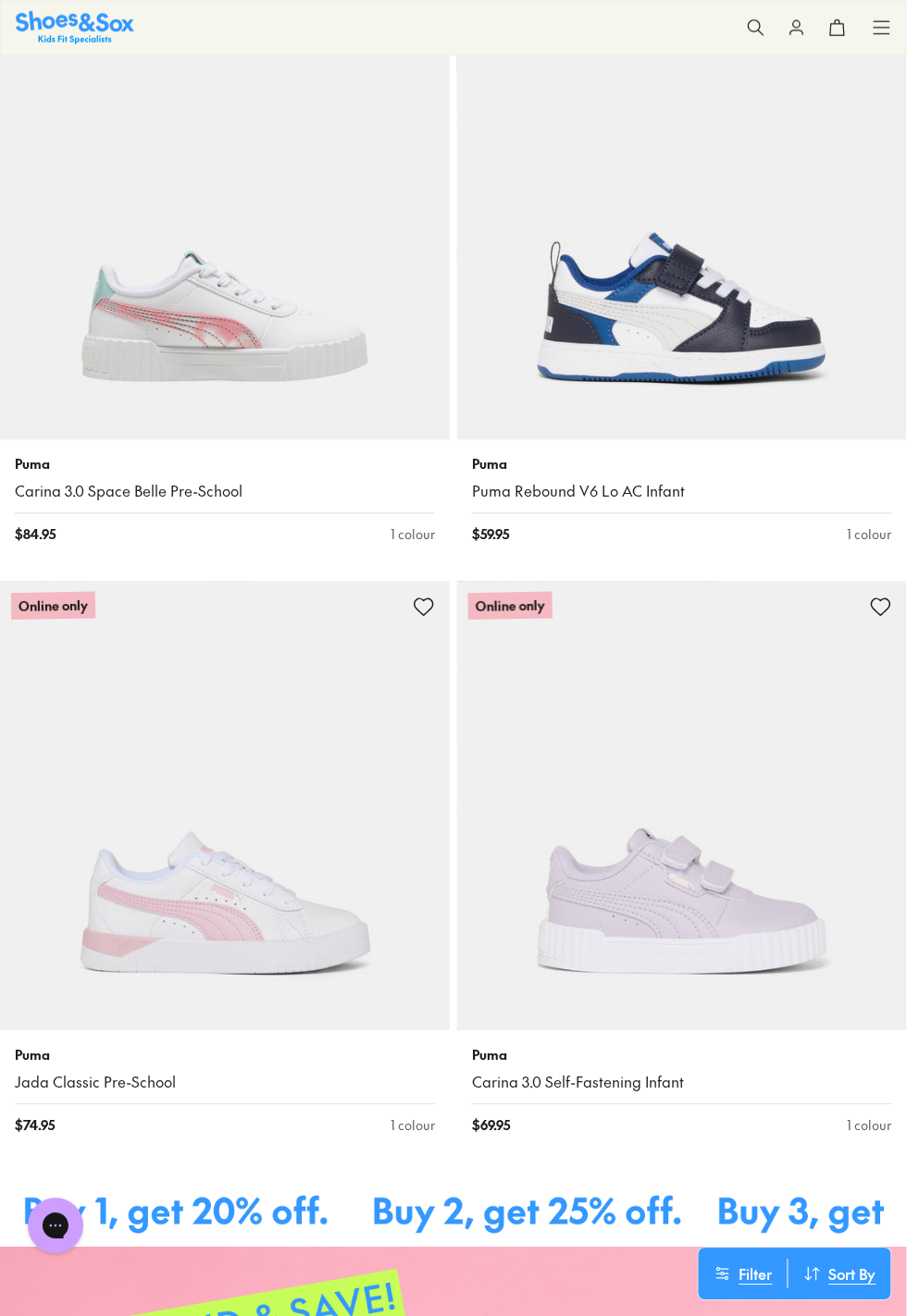
scroll to position [0, 0]
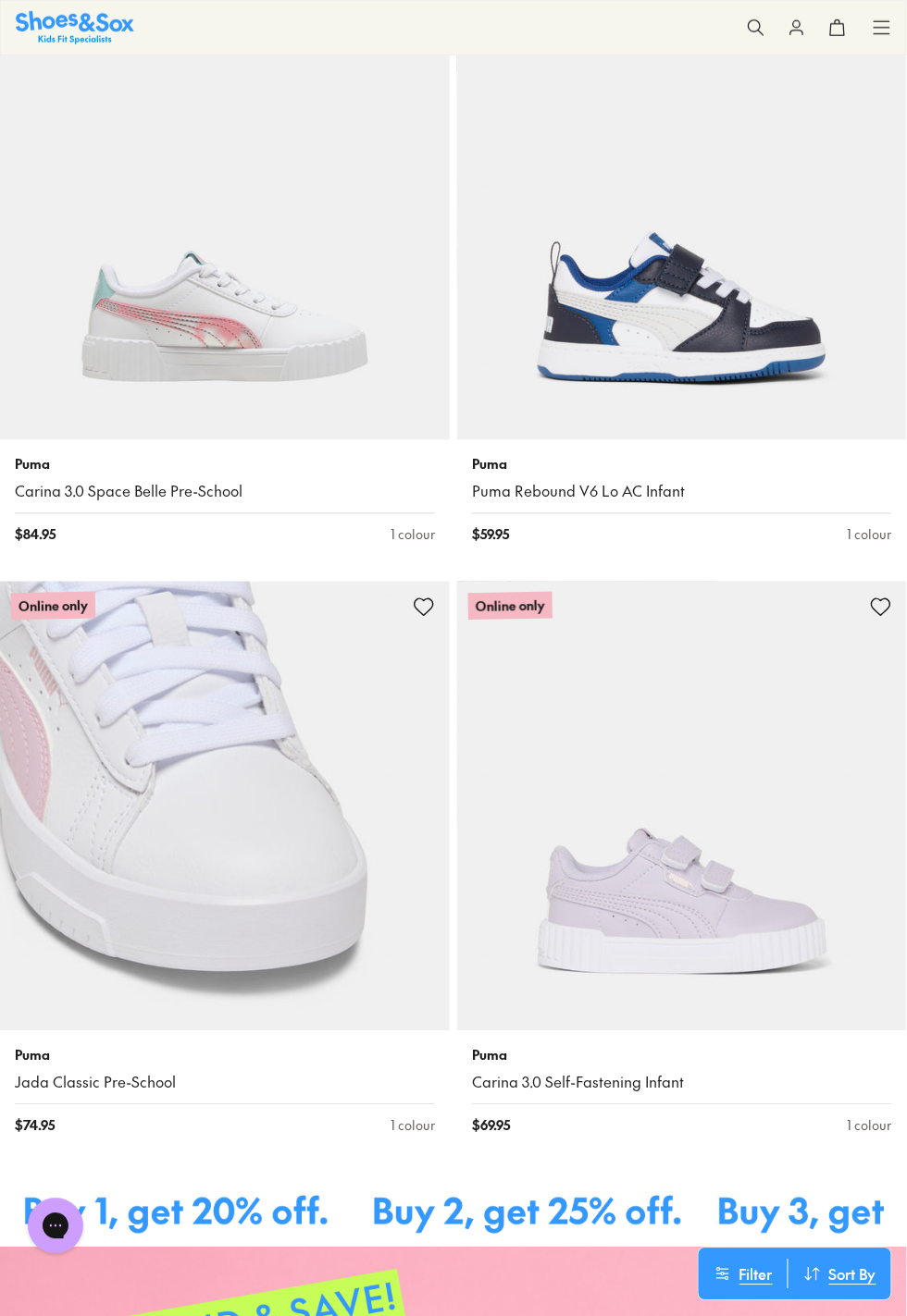
click at [310, 813] on img at bounding box center [225, 806] width 450 height 450
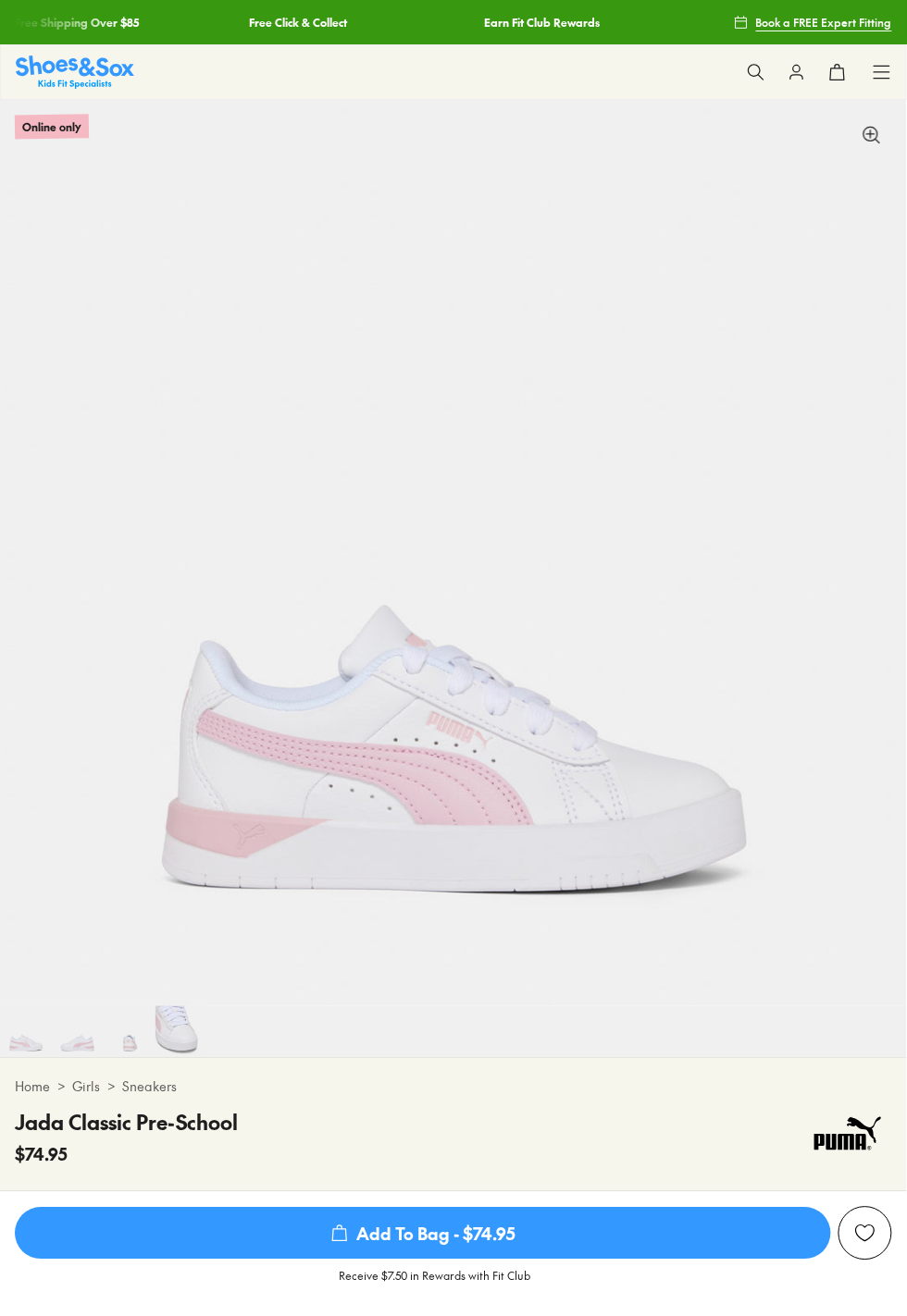
click at [548, 1260] on span "Add To Bag - $74.95" at bounding box center [422, 1234] width 816 height 52
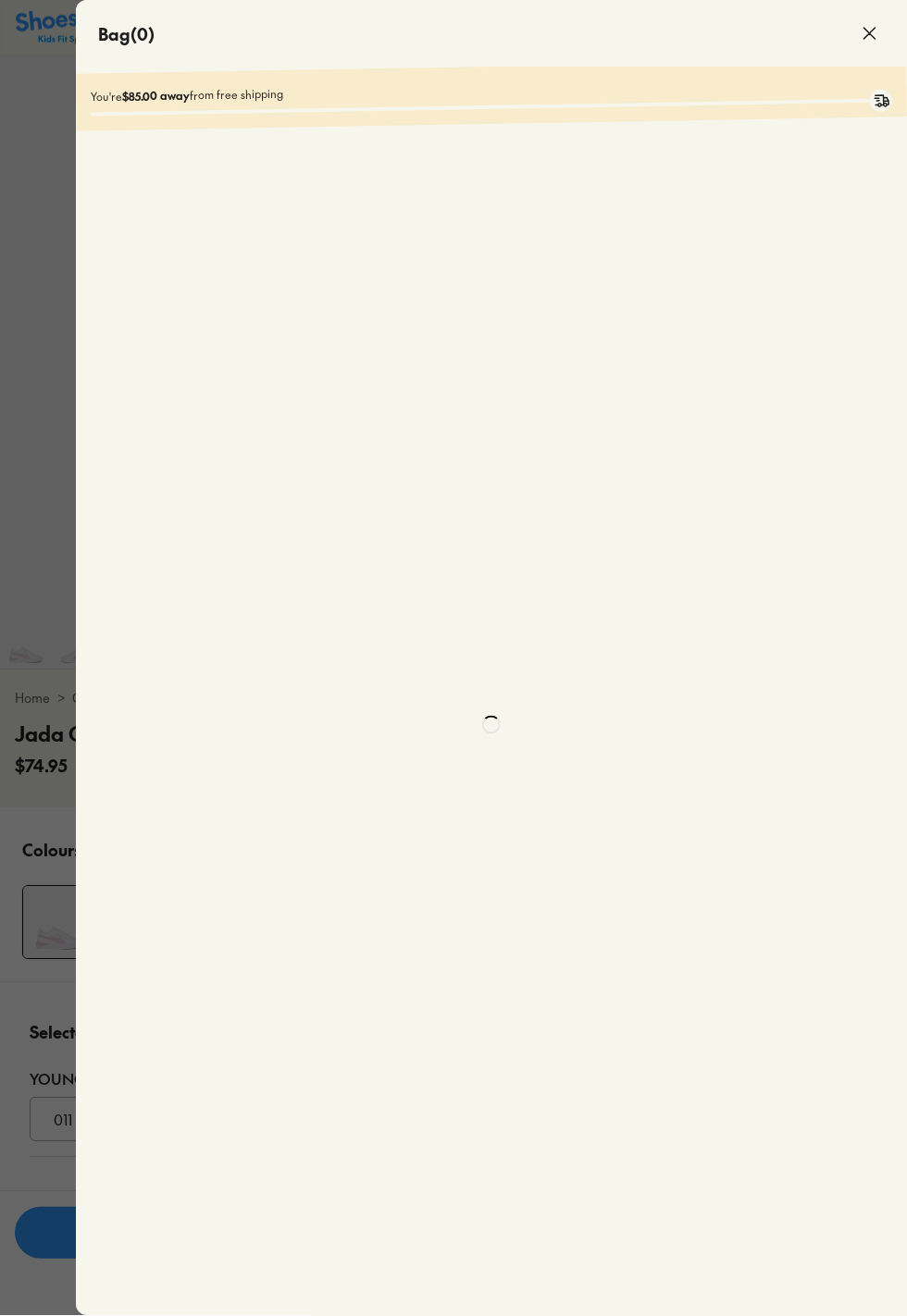
select select "*"
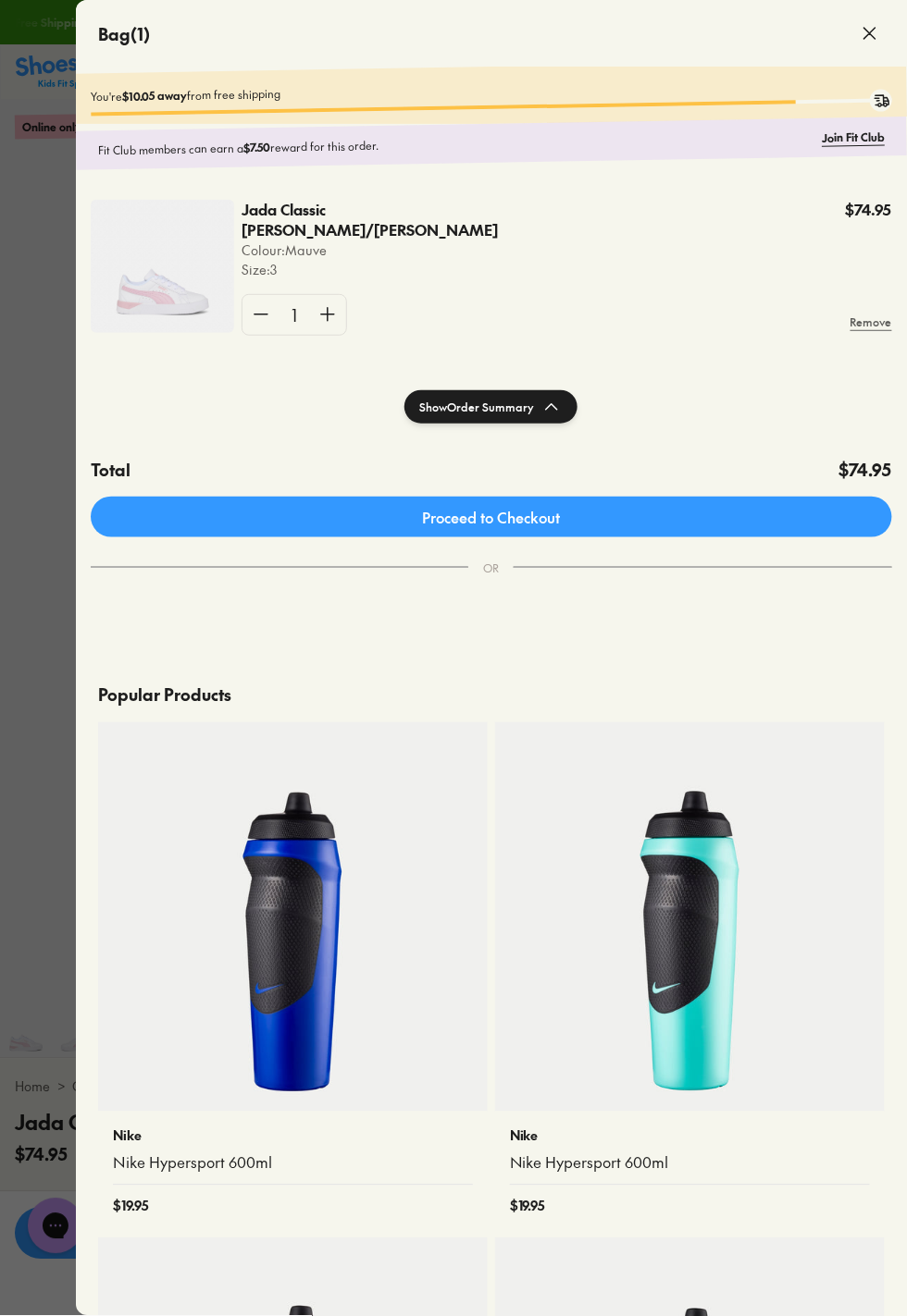
click at [36, 241] on div at bounding box center [454, 658] width 907 height 1316
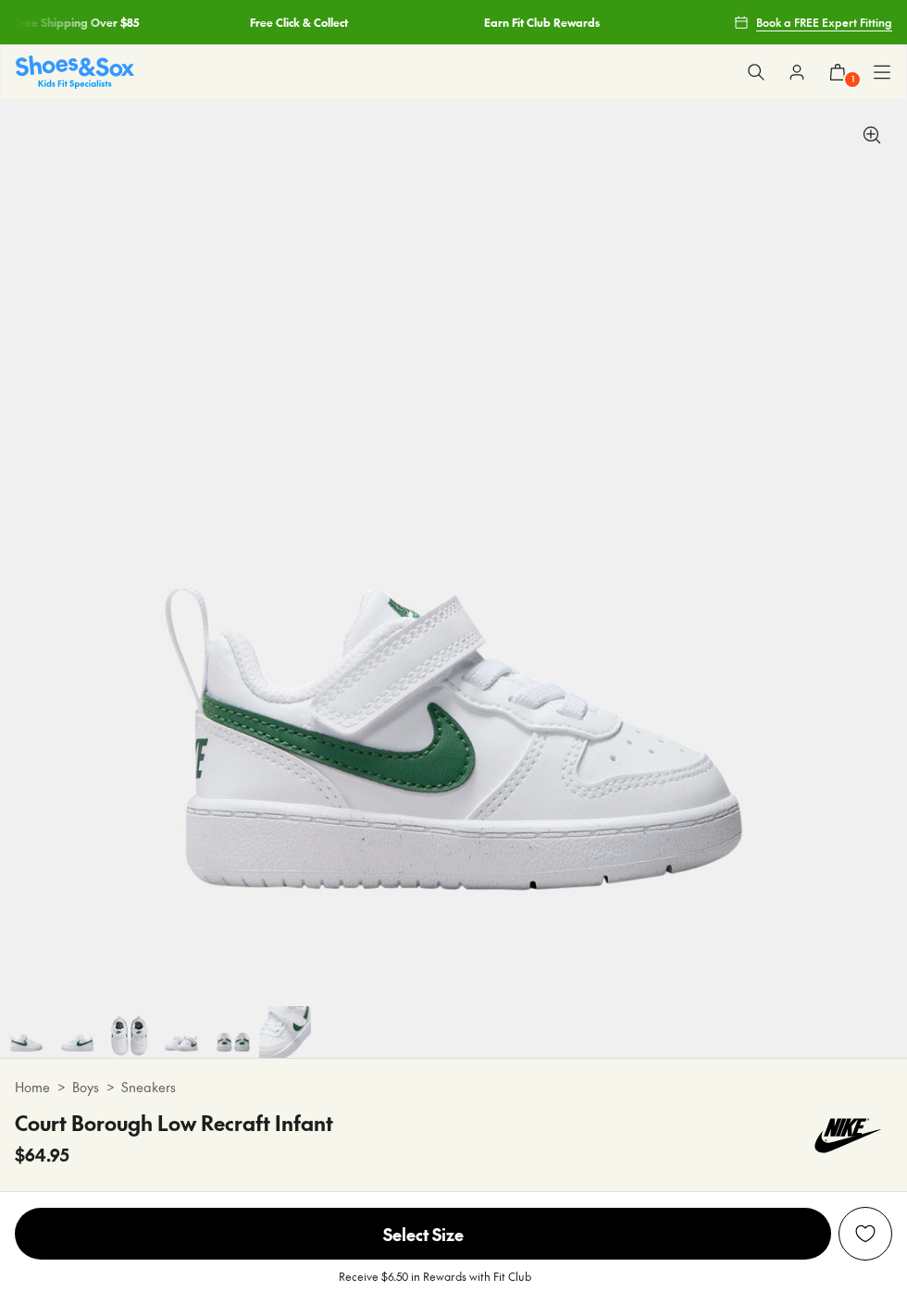
scroll to position [95, 0]
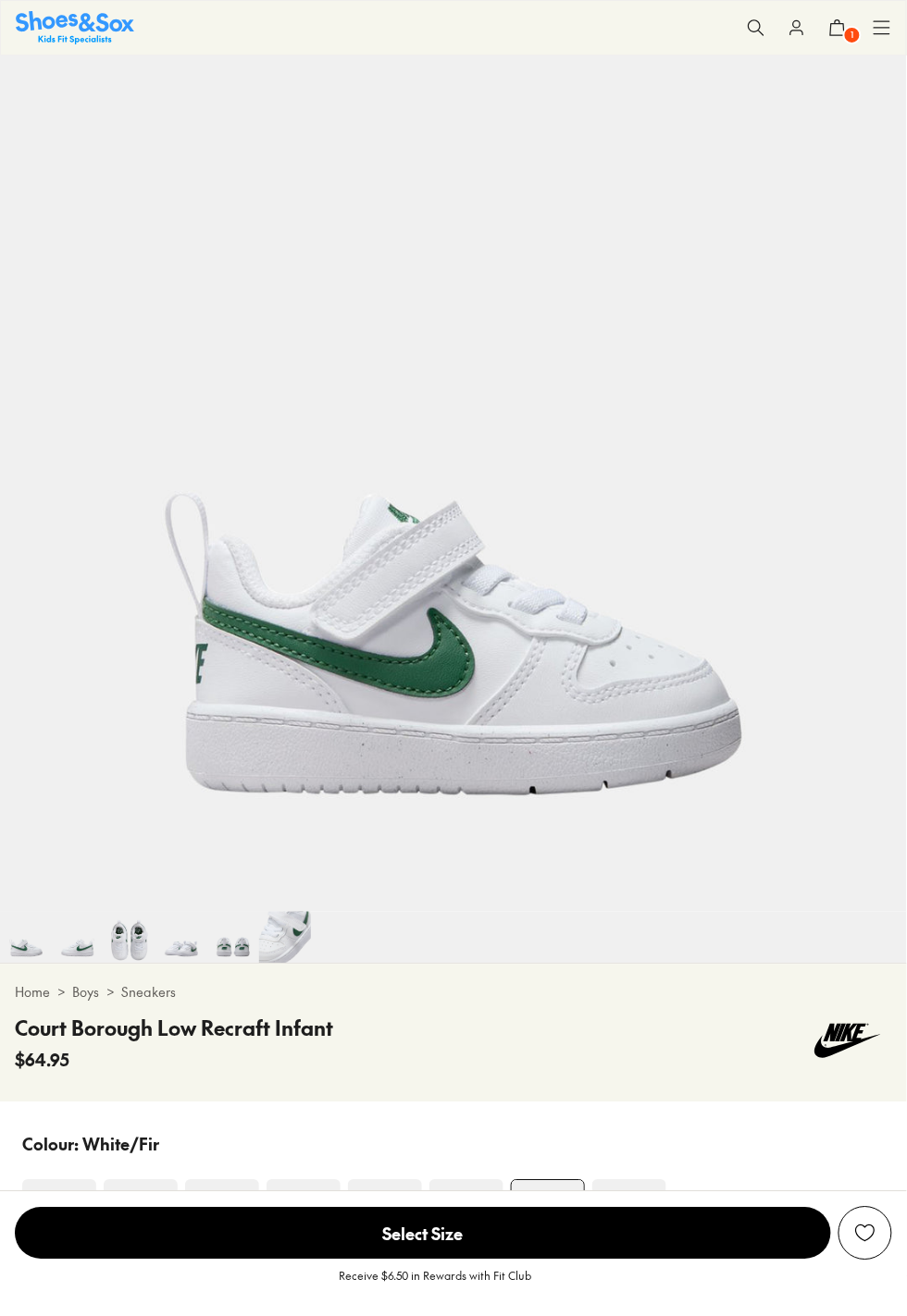
click at [39, 1180] on img at bounding box center [58, 1217] width 74 height 74
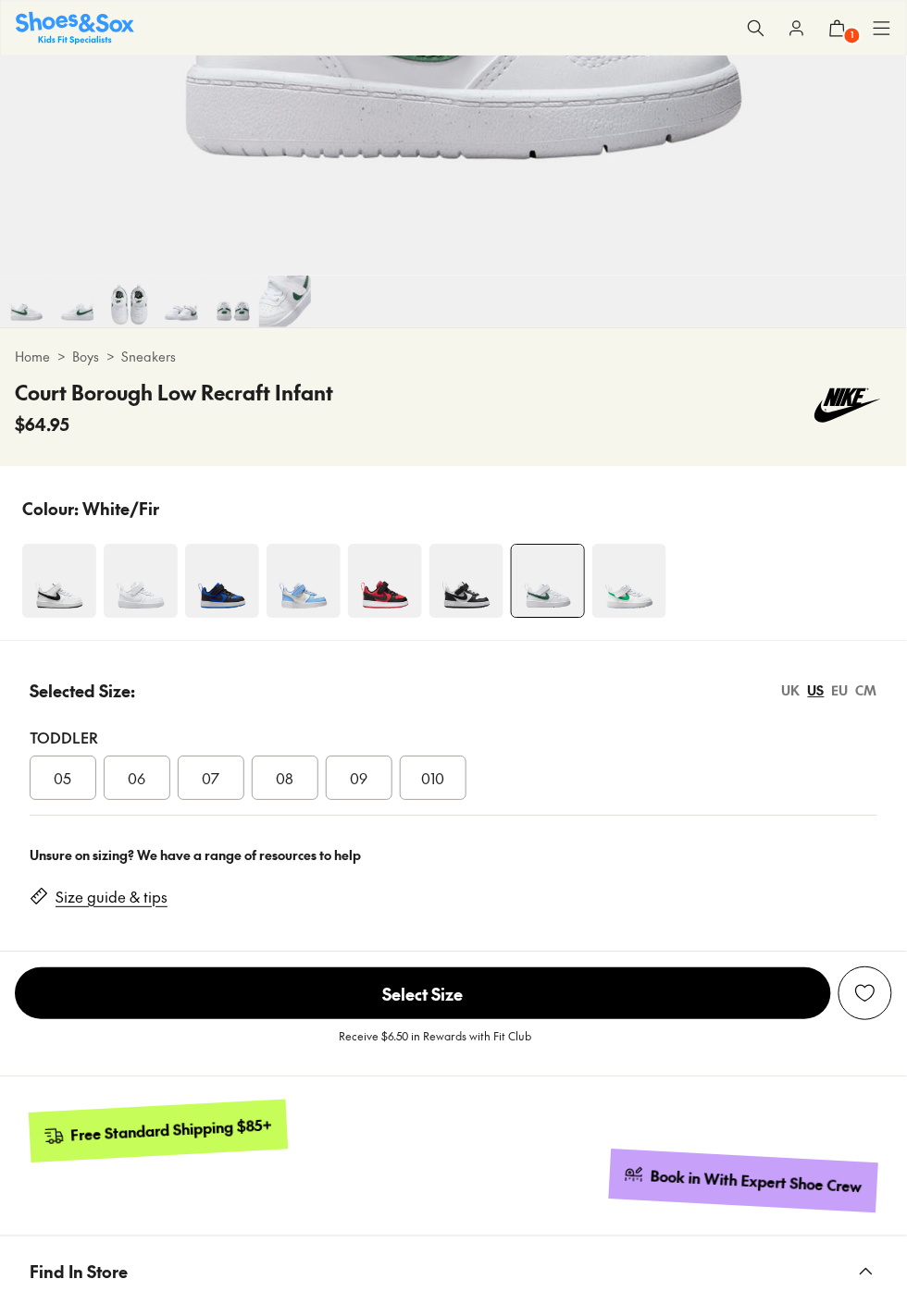
click at [131, 544] on img at bounding box center [140, 581] width 74 height 74
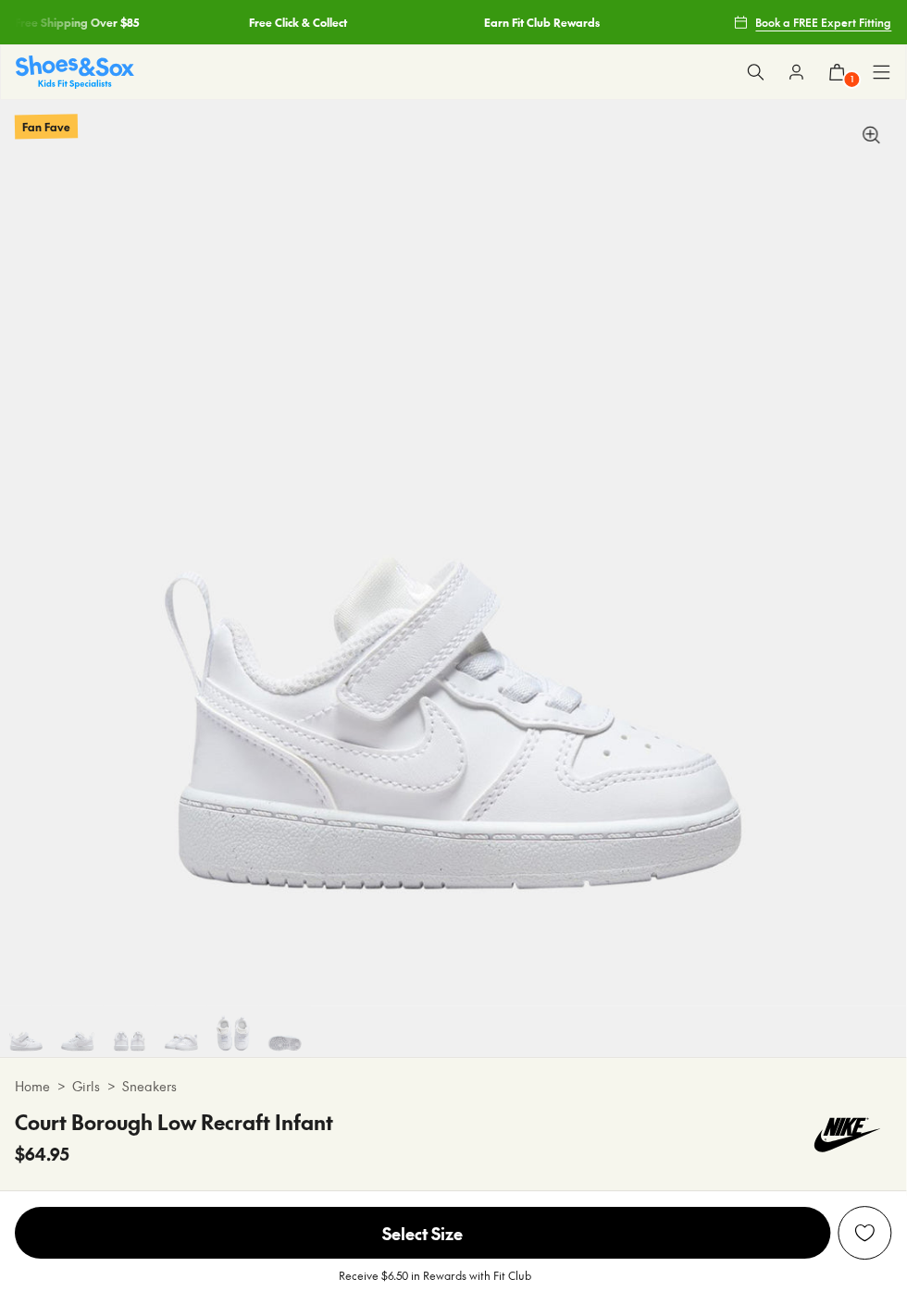
scroll to position [300, 0]
